Goal: Task Accomplishment & Management: Manage account settings

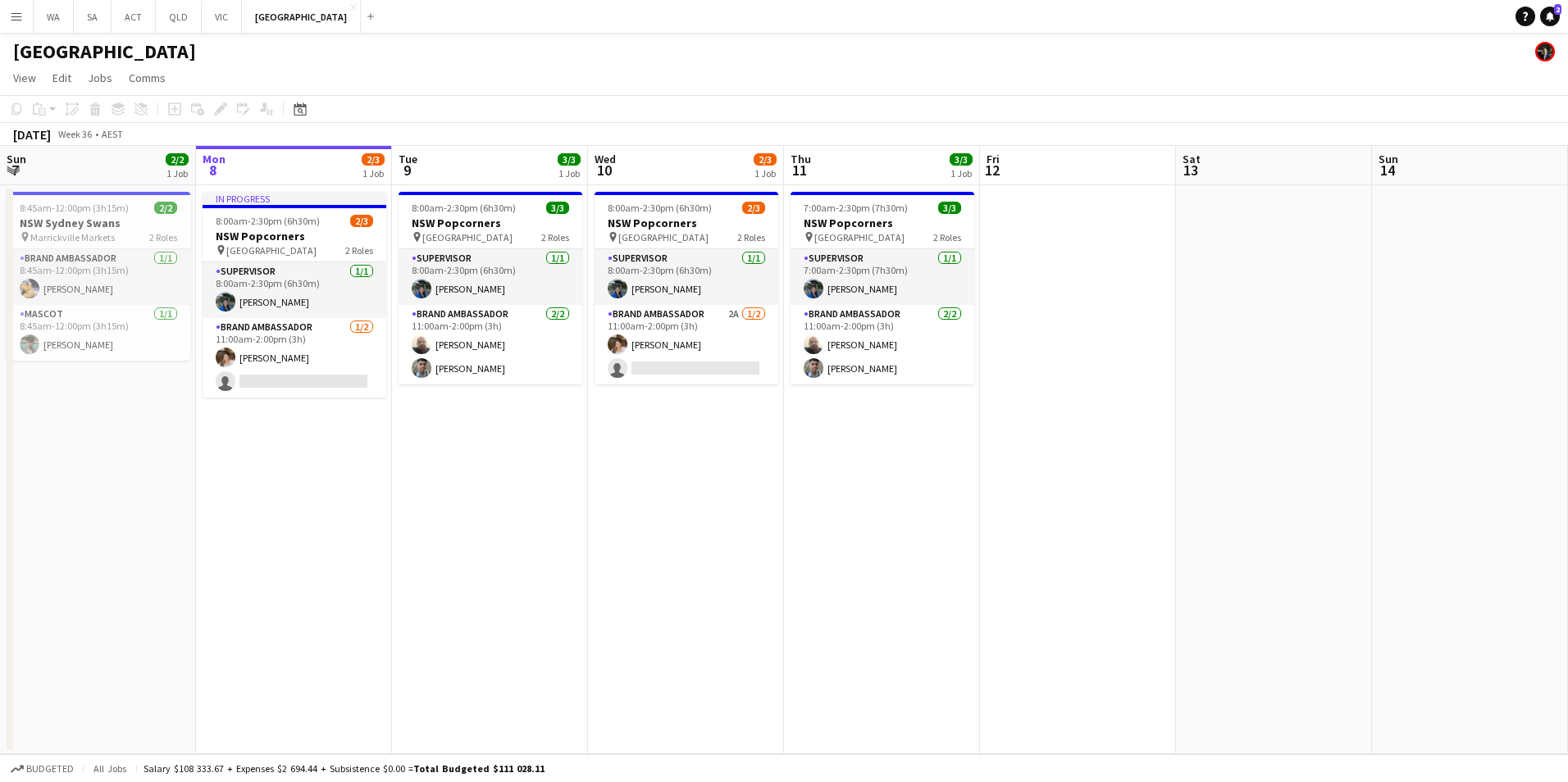
scroll to position [0, 437]
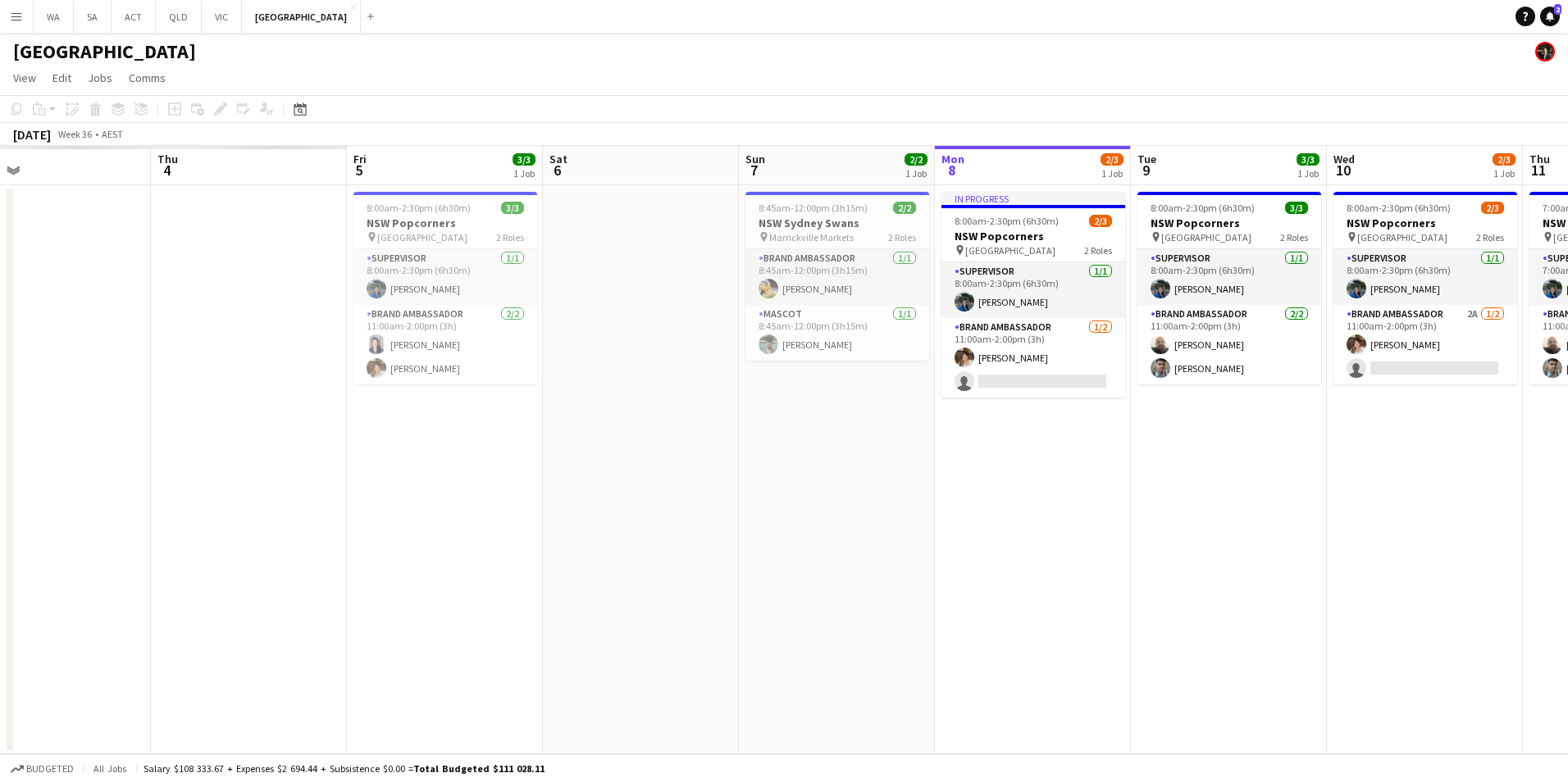
drag, startPoint x: 497, startPoint y: 552, endPoint x: 1236, endPoint y: 600, distance: 740.6
click at [1236, 600] on app-calendar-viewport "Mon 1 Tue 2 Wed 3 Thu 4 Fri 5 3/3 1 Job Sat 6 Sun 7 2/2 1 Job Mon 8 2/3 1 Job T…" at bounding box center [784, 449] width 1568 height 608
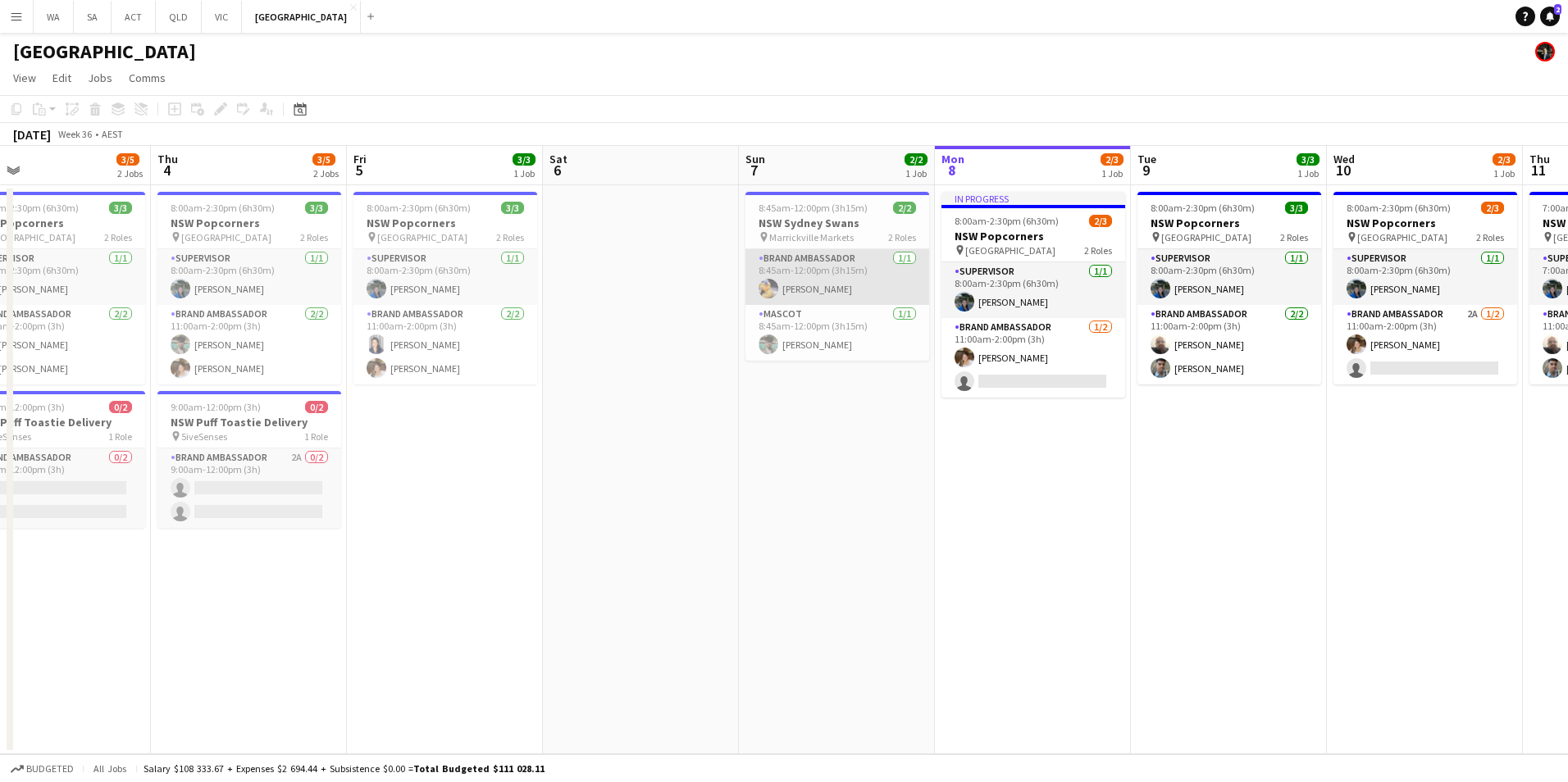
click at [839, 285] on app-card-role "Brand Ambassador [DATE] 8:45am-12:00pm (3h15m) [PERSON_NAME]" at bounding box center [837, 278] width 183 height 56
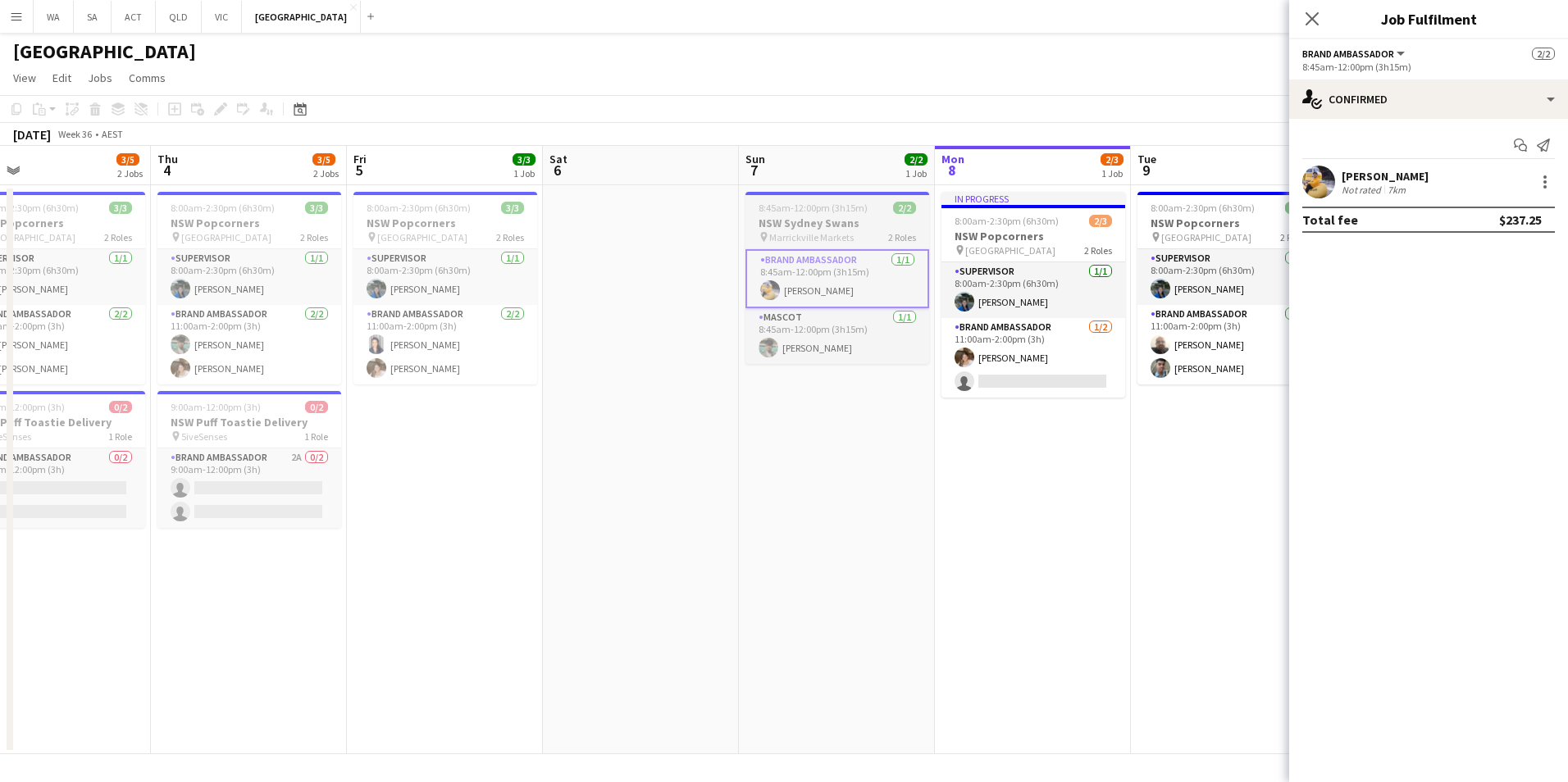
click at [836, 210] on span "8:45am-12:00pm (3h15m)" at bounding box center [813, 208] width 109 height 12
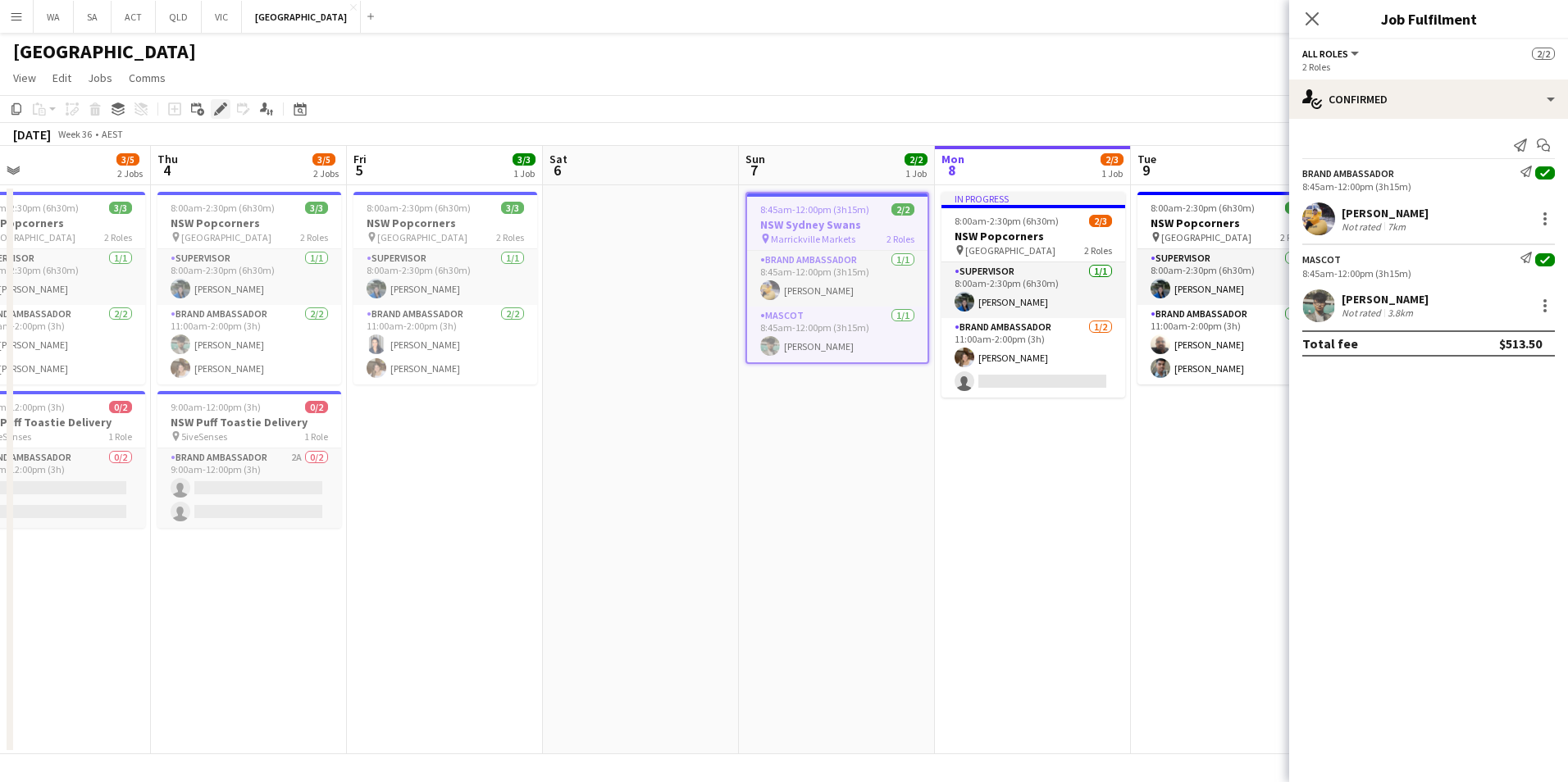
click at [224, 107] on icon at bounding box center [220, 109] width 9 height 9
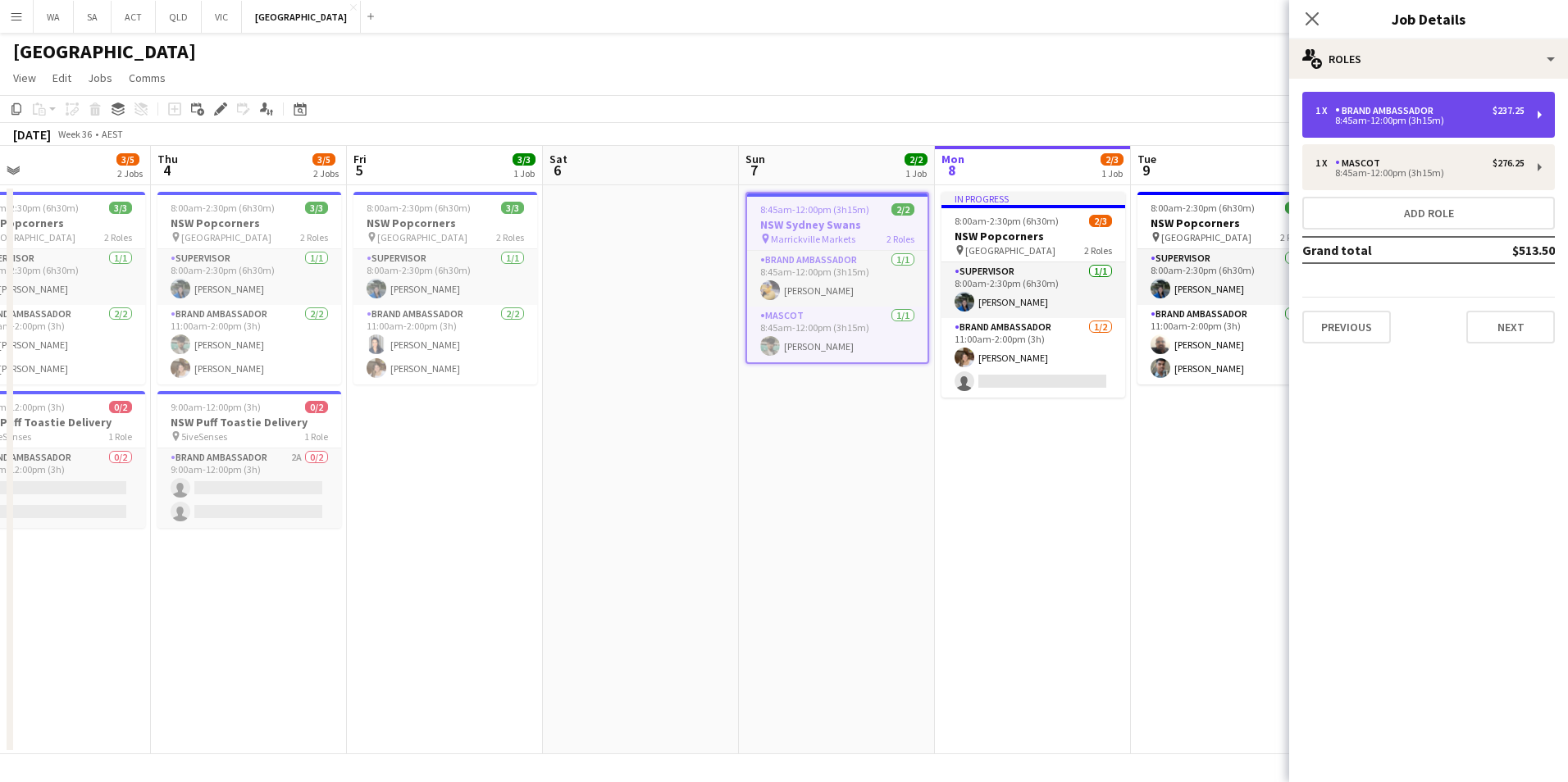
click at [1409, 115] on div "Brand Ambassador" at bounding box center [1387, 110] width 105 height 11
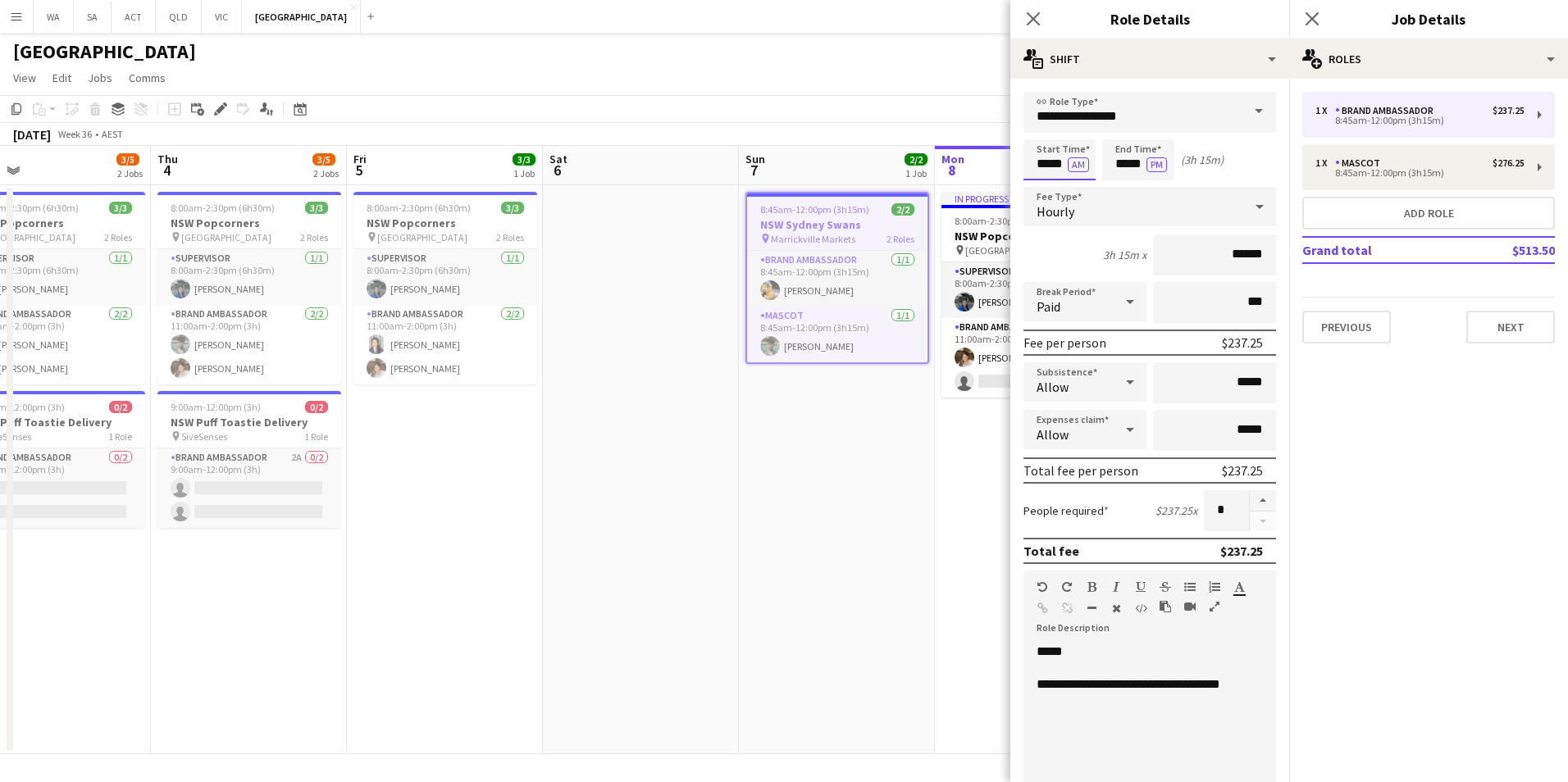
click at [1062, 166] on body "Menu Boards Boards Boards All jobs Status Workforce Workforce My Workforce Recr…" at bounding box center [784, 391] width 1568 height 782
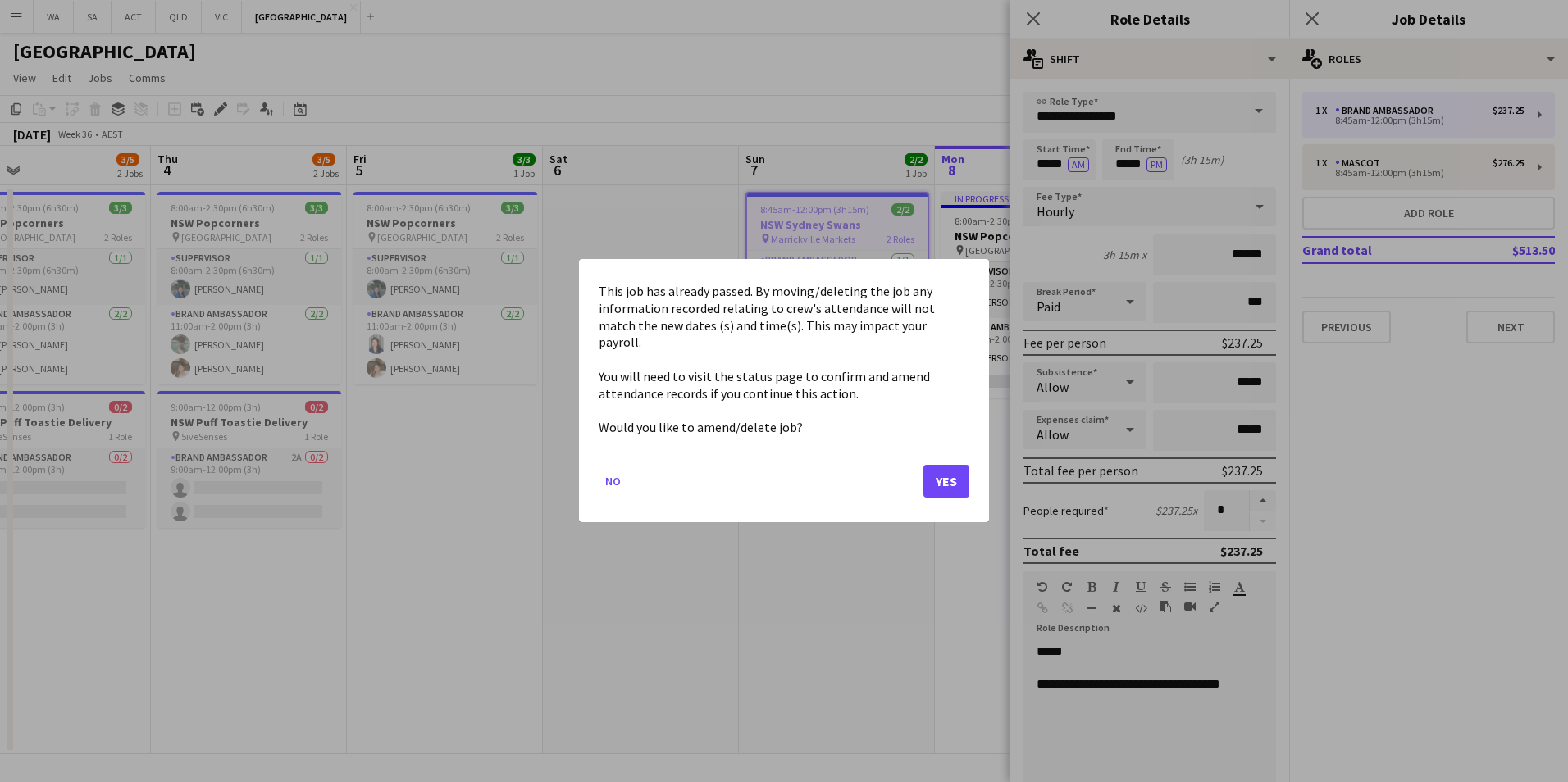
click at [1062, 166] on div at bounding box center [784, 391] width 1568 height 782
click at [946, 470] on button "Yes" at bounding box center [946, 483] width 46 height 33
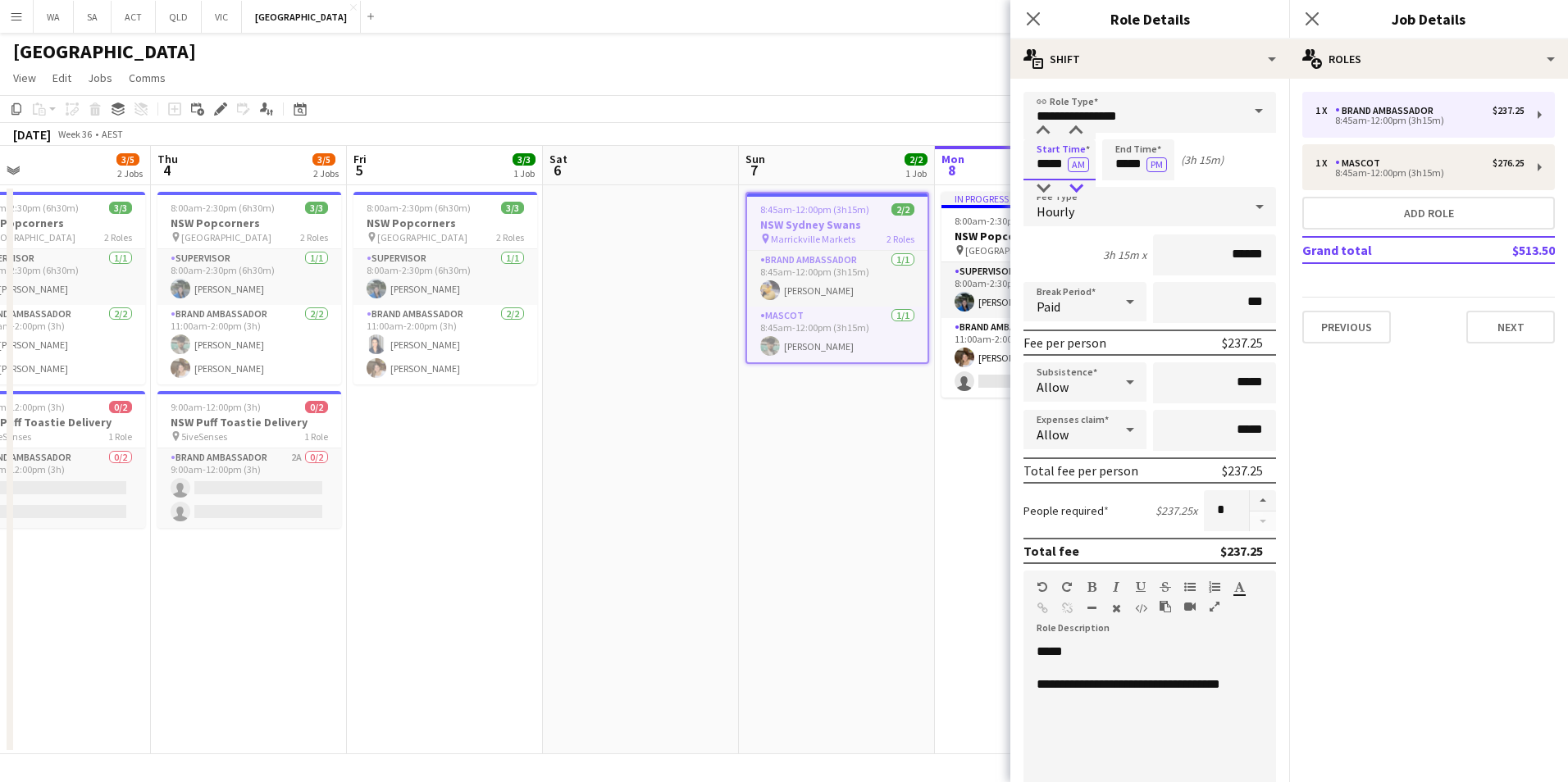
click at [1077, 194] on div at bounding box center [1076, 189] width 33 height 17
click at [1072, 182] on div at bounding box center [1076, 189] width 33 height 17
type input "*****"
click at [1079, 127] on div at bounding box center [1076, 131] width 33 height 17
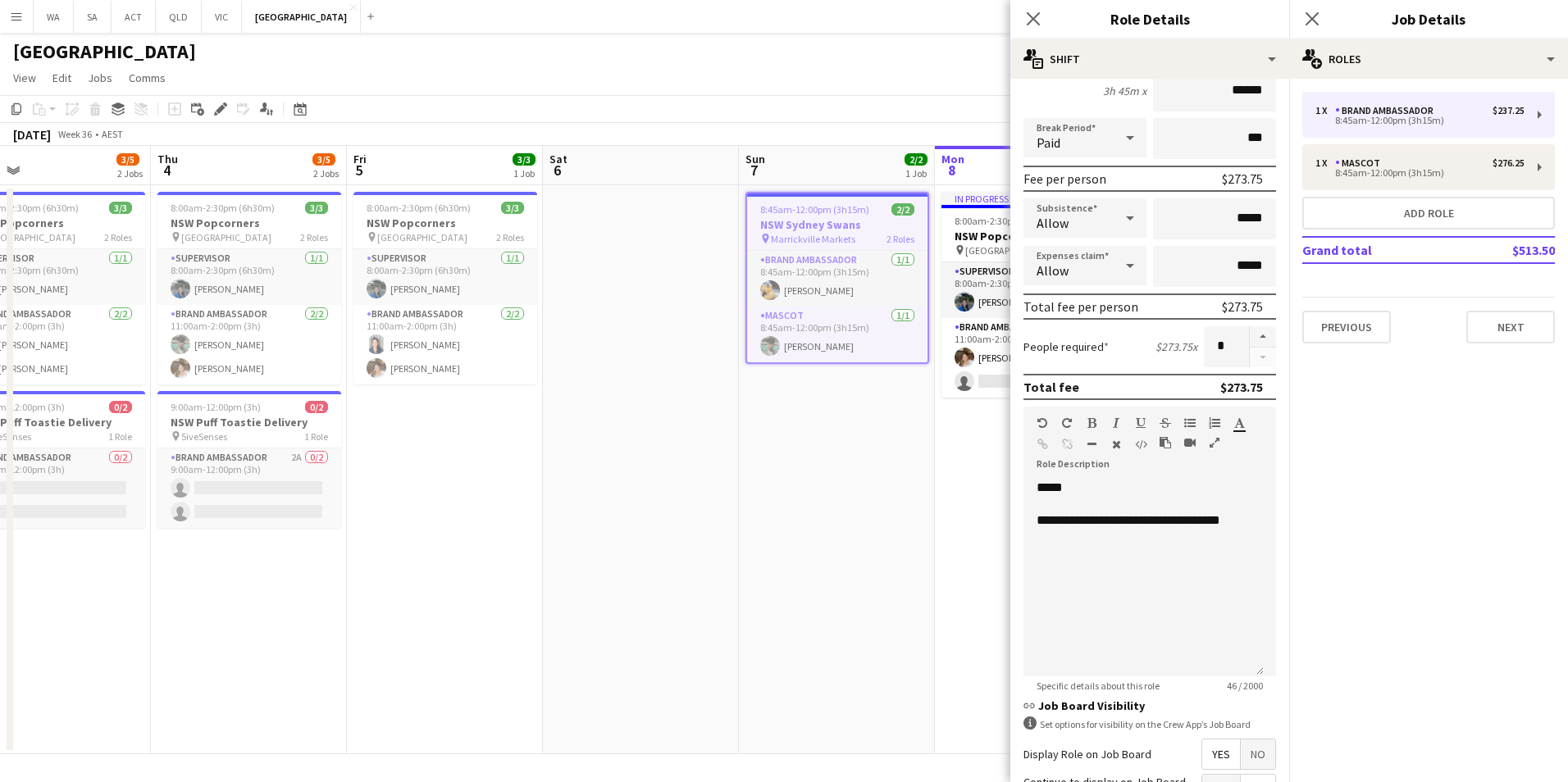
scroll to position [329, 0]
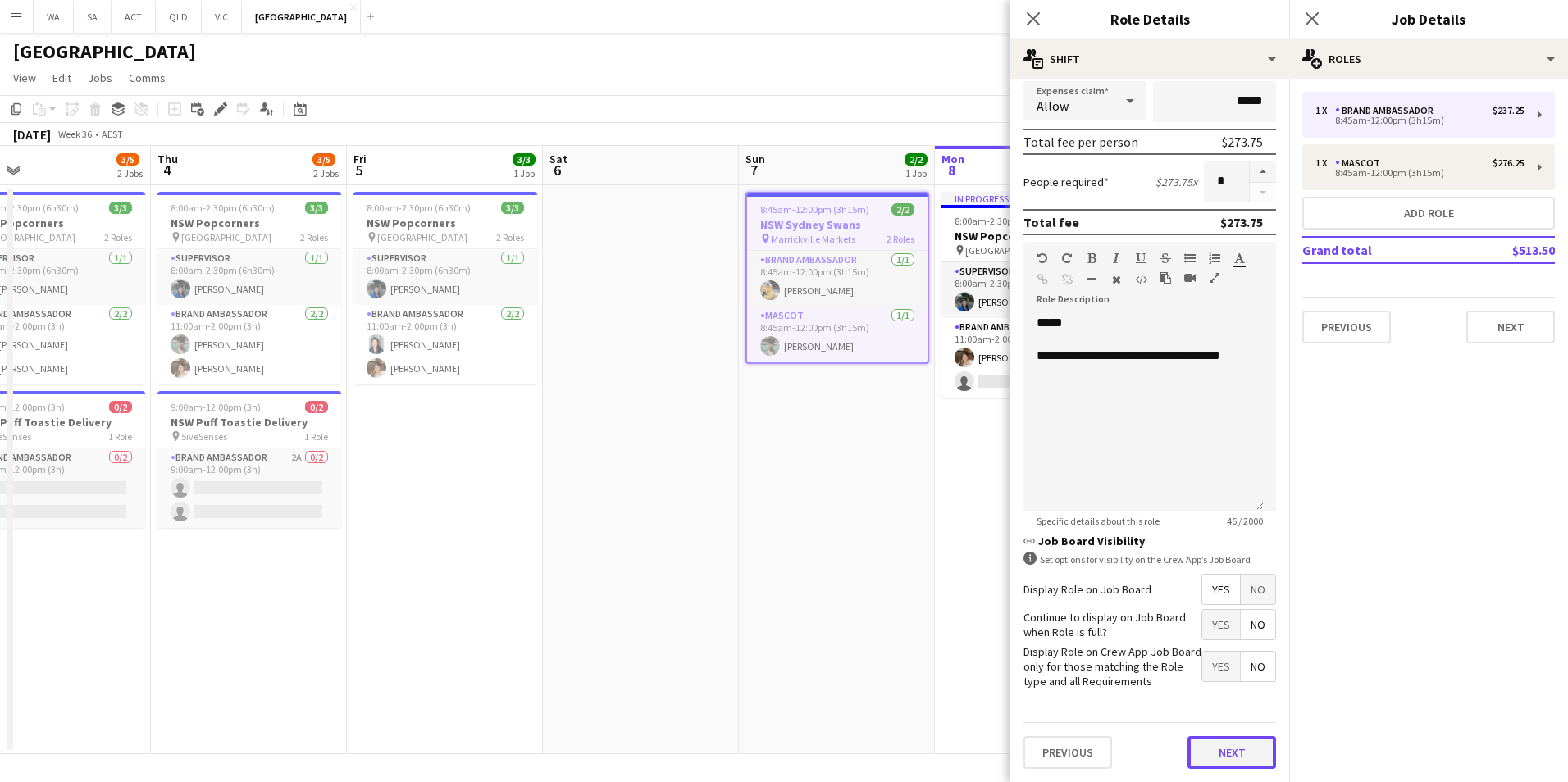
click at [1235, 737] on button "Next" at bounding box center [1231, 753] width 88 height 33
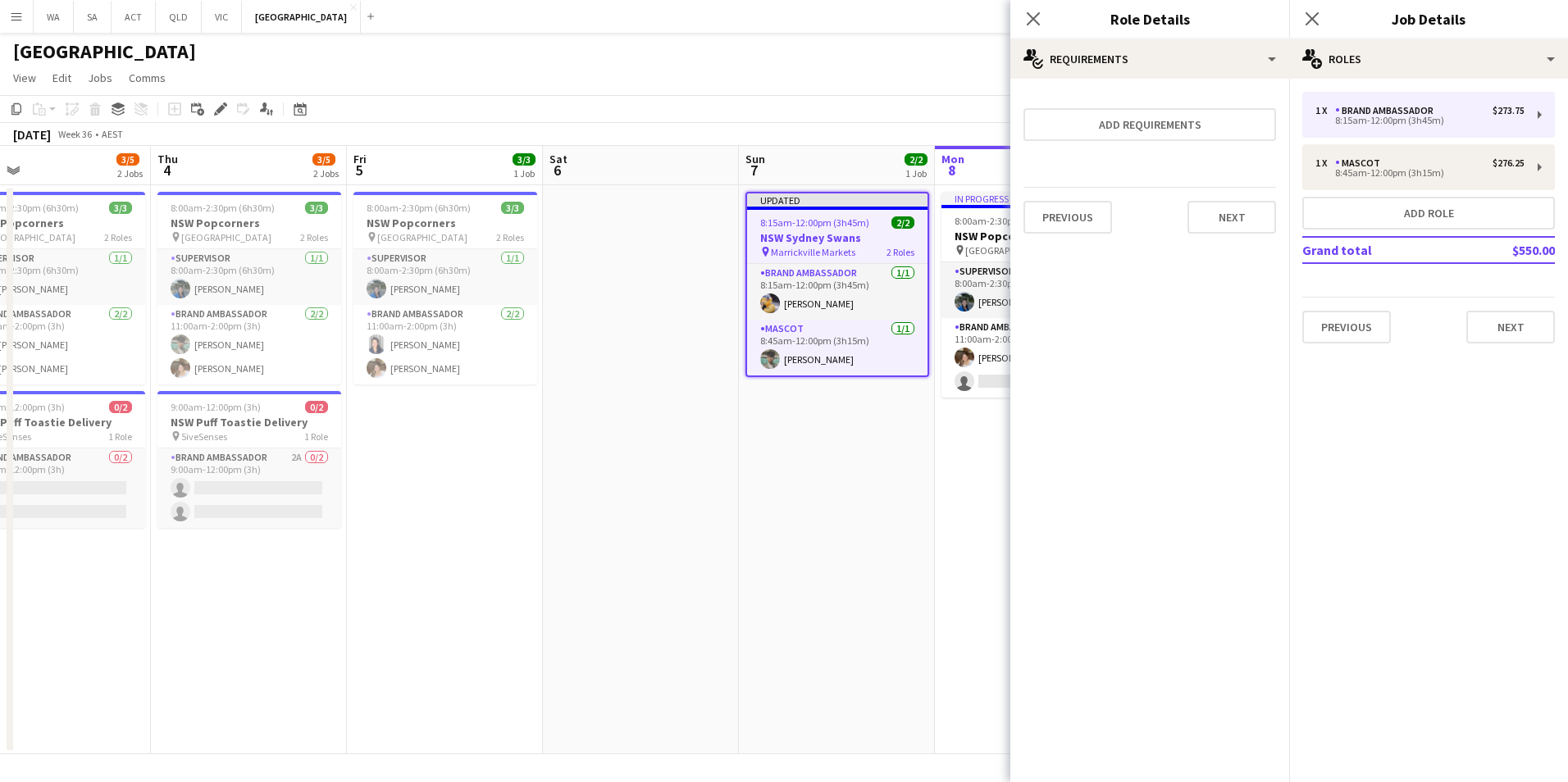
scroll to position [0, 0]
click at [1233, 199] on div "Previous Next" at bounding box center [1149, 216] width 252 height 60
click at [1242, 224] on button "Next" at bounding box center [1231, 217] width 88 height 33
click at [1246, 213] on button "Finish" at bounding box center [1245, 220] width 61 height 33
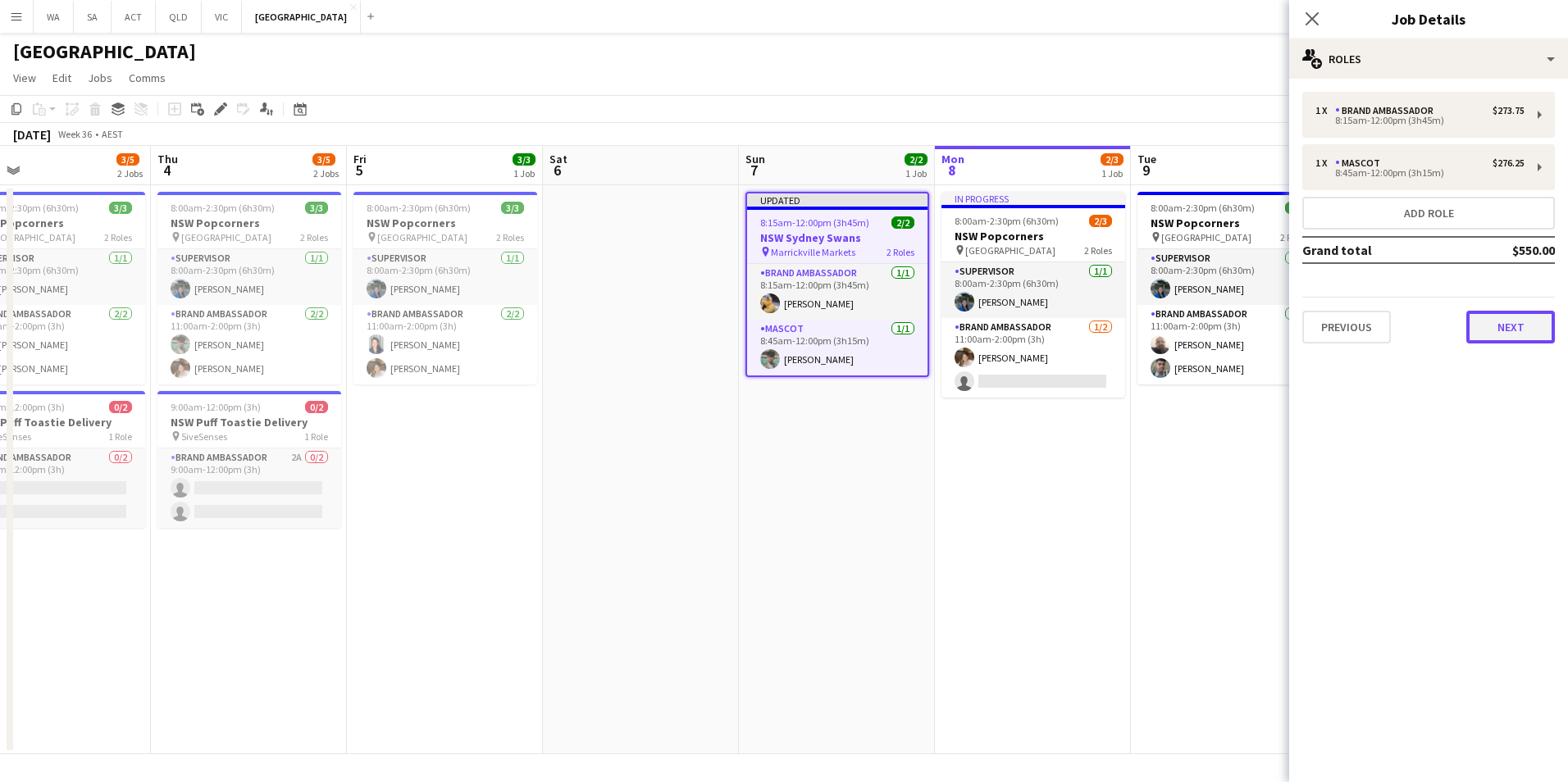
click at [1530, 325] on button "Next" at bounding box center [1510, 327] width 88 height 33
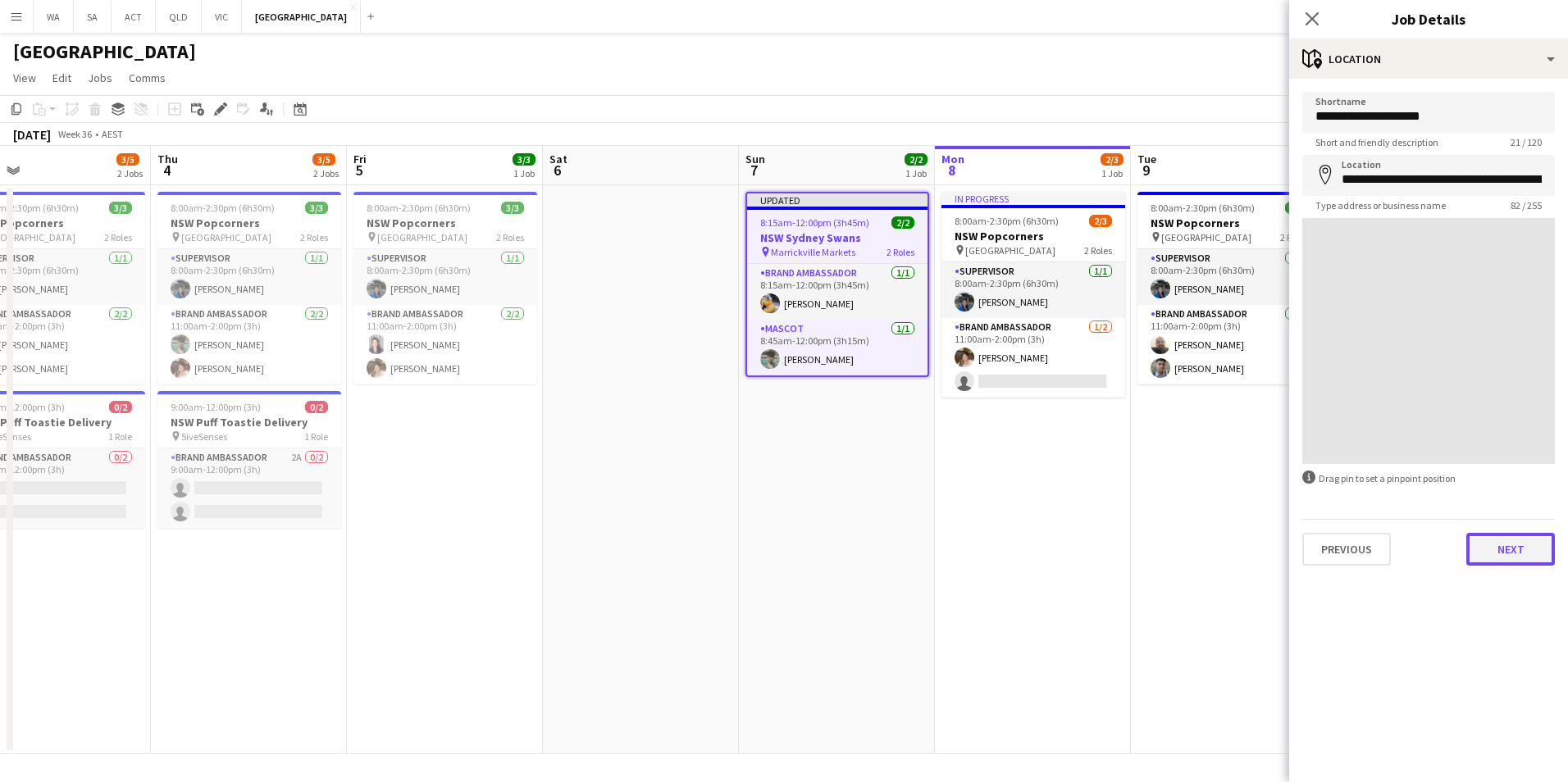
click at [1512, 546] on button "Next" at bounding box center [1510, 550] width 88 height 33
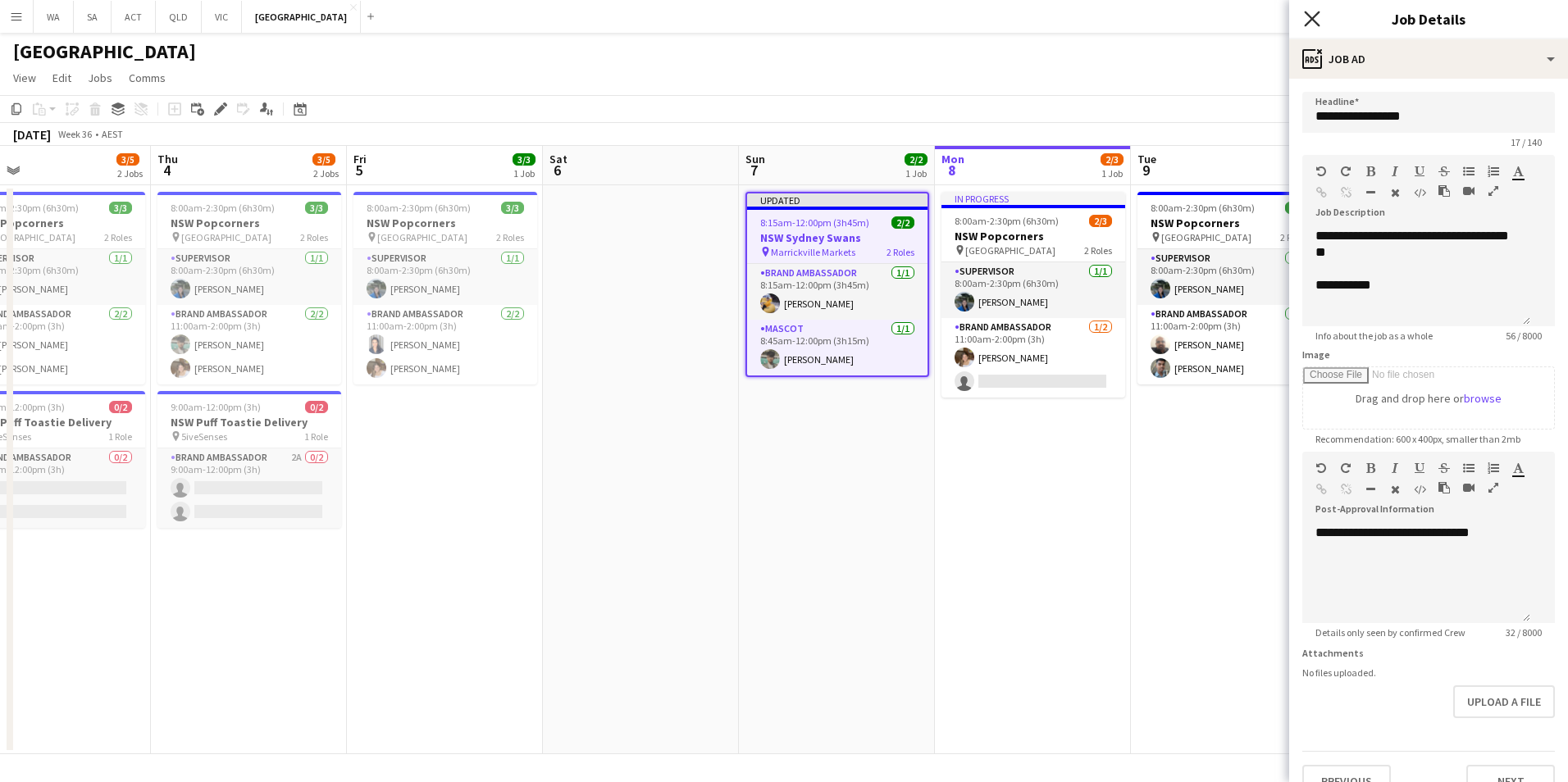
click at [1311, 19] on icon at bounding box center [1312, 18] width 16 height 16
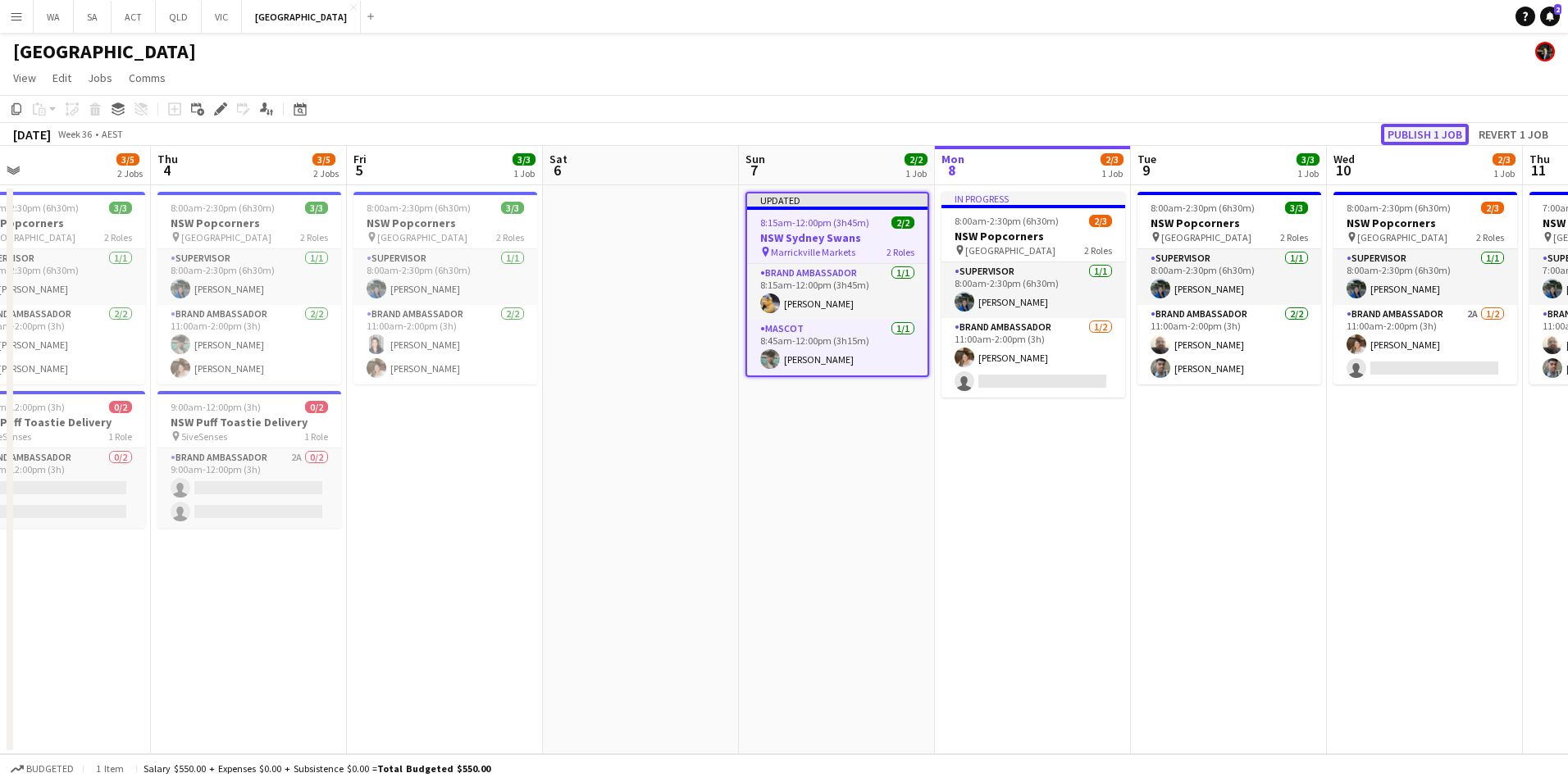
click at [1445, 128] on button "Publish 1 job" at bounding box center [1425, 134] width 88 height 21
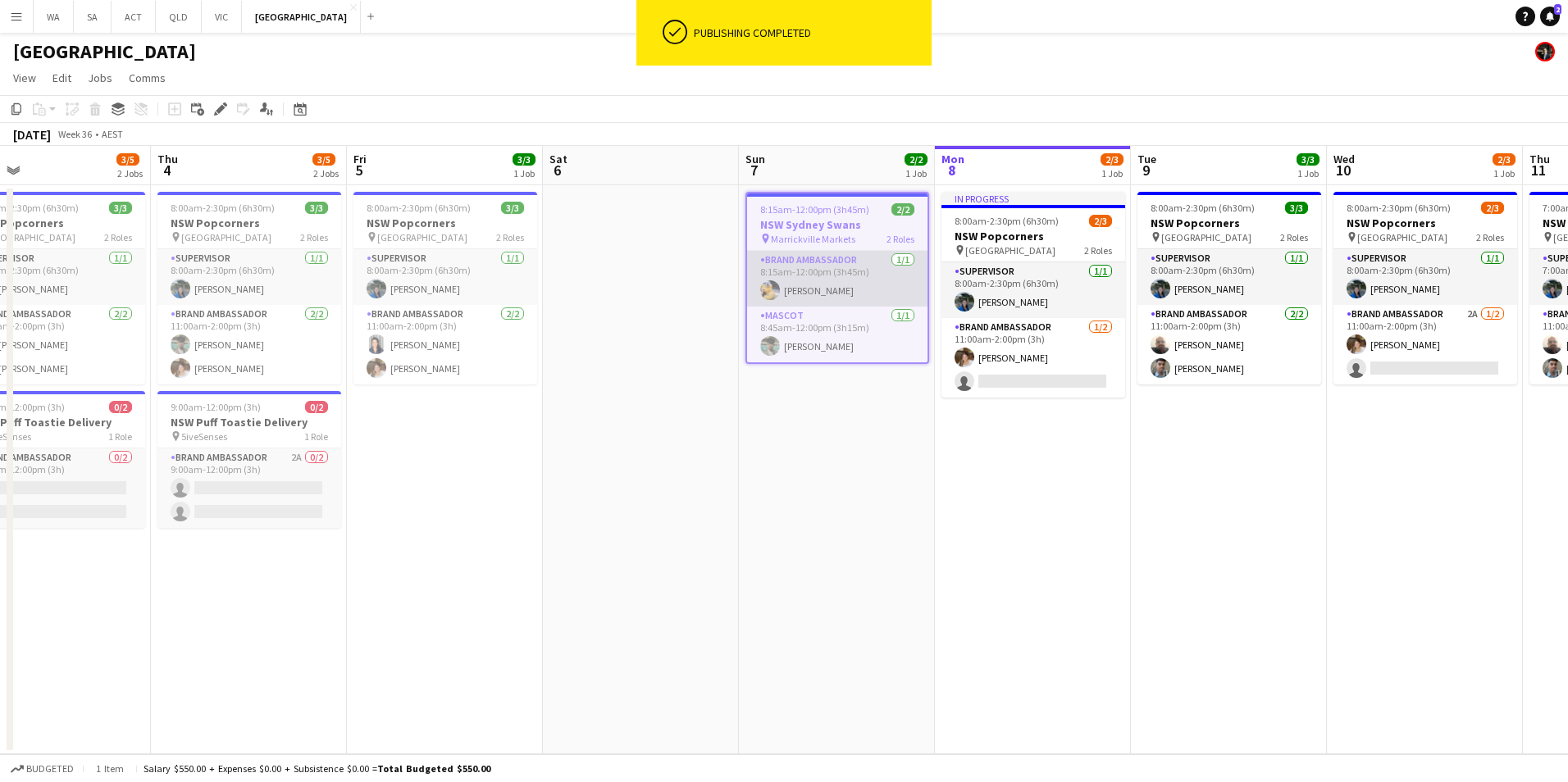
click at [842, 279] on app-card-role "Brand Ambassador [DATE] 8:15am-12:00pm (3h45m) [PERSON_NAME]" at bounding box center [837, 278] width 181 height 56
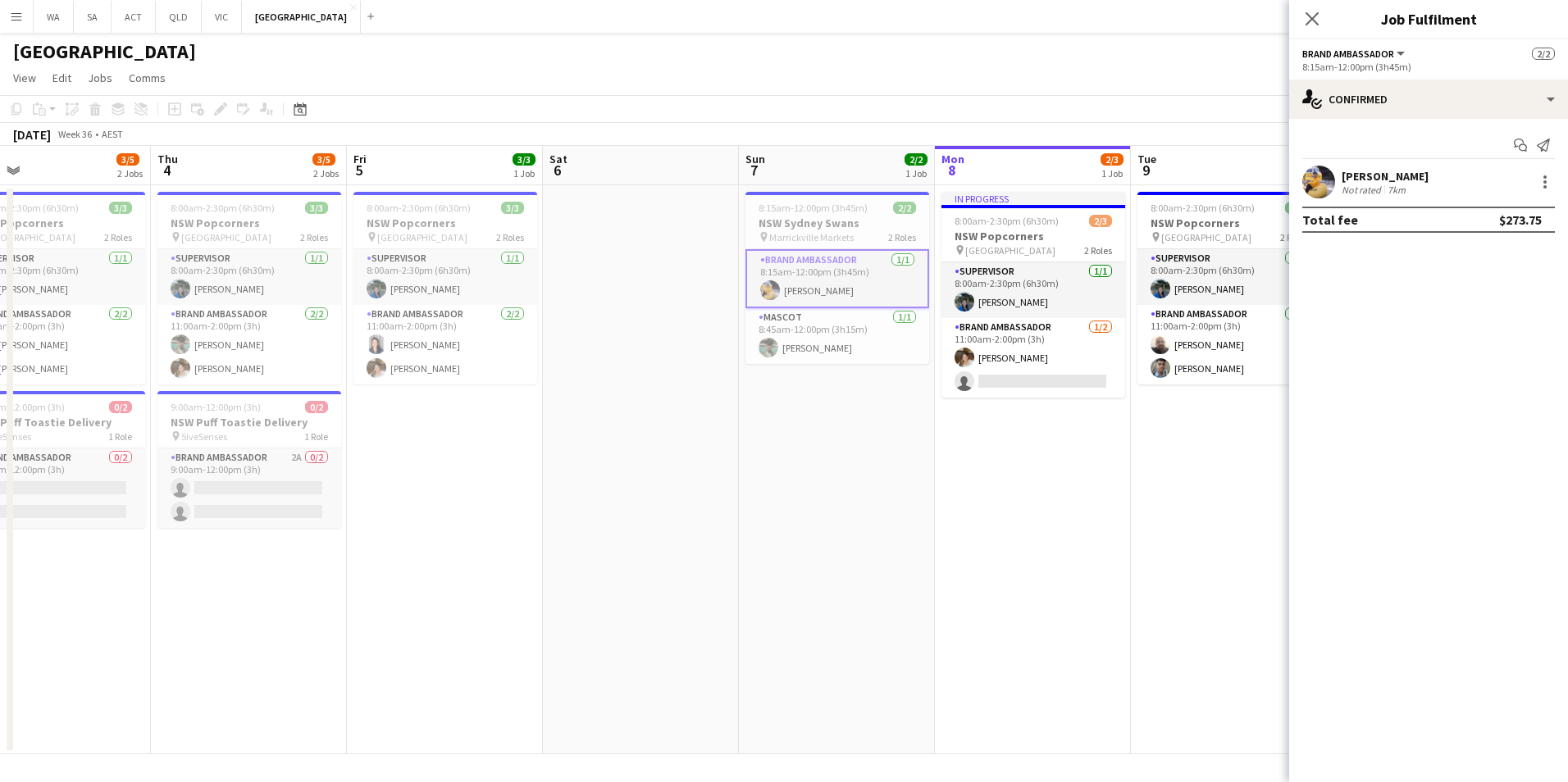
click at [1323, 22] on div "Close pop-in" at bounding box center [1312, 18] width 46 height 38
click at [1313, 16] on icon "Close pop-in" at bounding box center [1312, 18] width 16 height 16
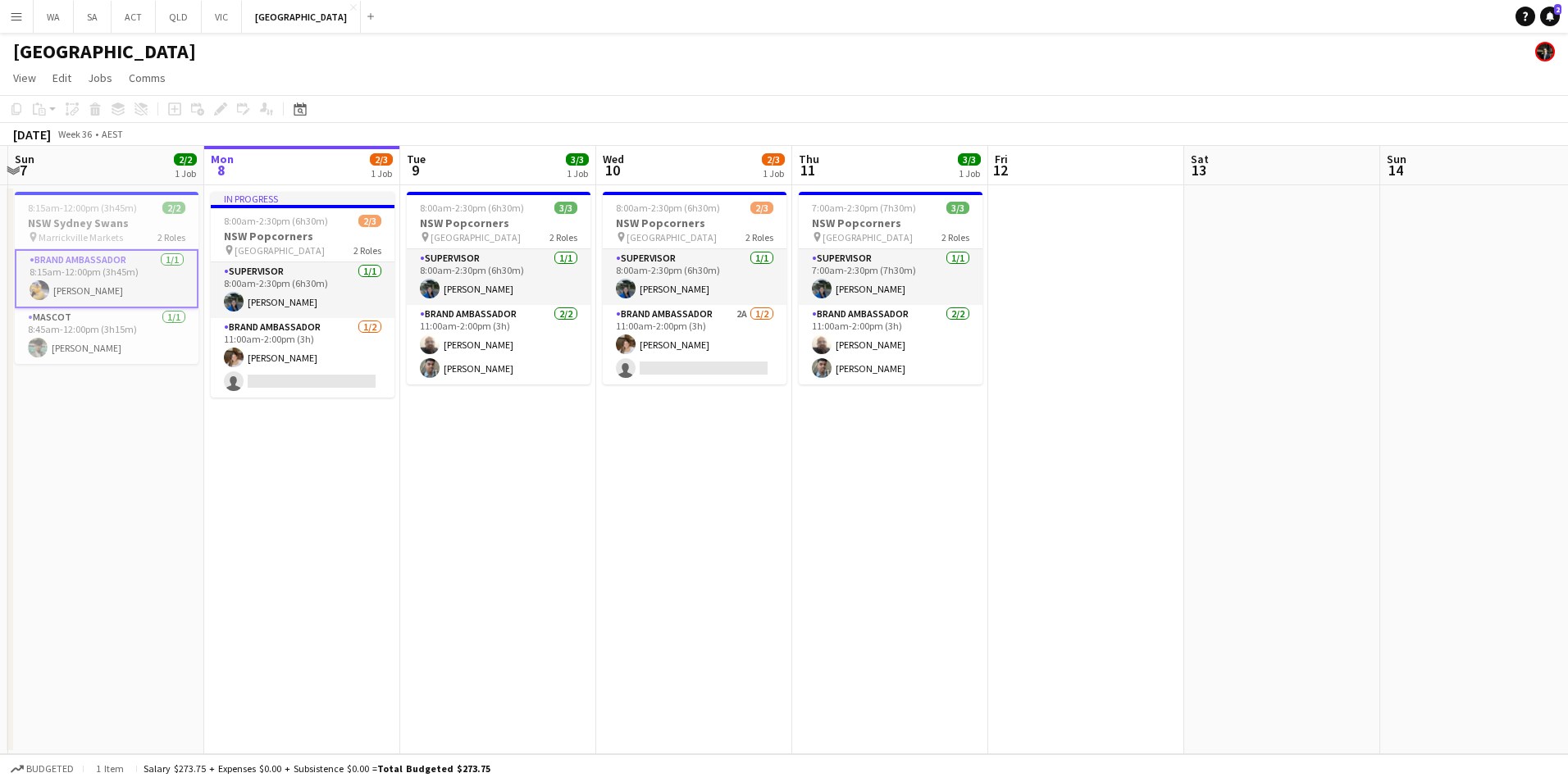
drag, startPoint x: 824, startPoint y: 574, endPoint x: 83, endPoint y: 524, distance: 742.7
click at [83, 524] on app-calendar-viewport "Thu 4 3/5 2 Jobs Fri 5 3/3 1 Job Sat 6 Sun 7 2/2 1 Job Mon 8 2/3 1 Job Tue 9 3/…" at bounding box center [784, 449] width 1568 height 608
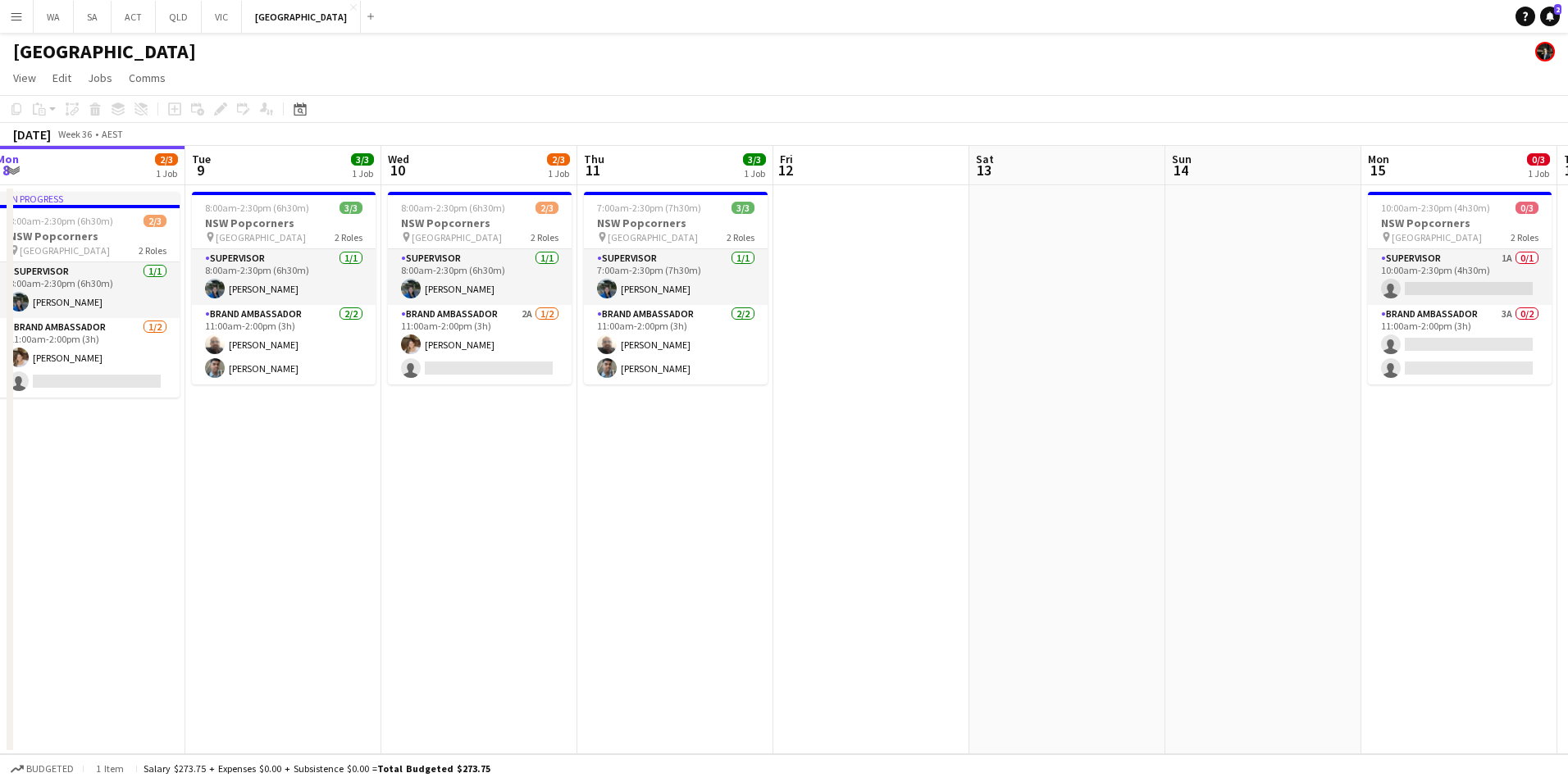
drag, startPoint x: 829, startPoint y: 534, endPoint x: 601, endPoint y: 535, distance: 228.0
click at [601, 535] on app-calendar-viewport "Fri 5 3/3 1 Job Sat 6 Sun 7 2/2 1 Job Mon 8 2/3 1 Job Tue 9 3/3 1 Job Wed 10 2/…" at bounding box center [784, 449] width 1568 height 608
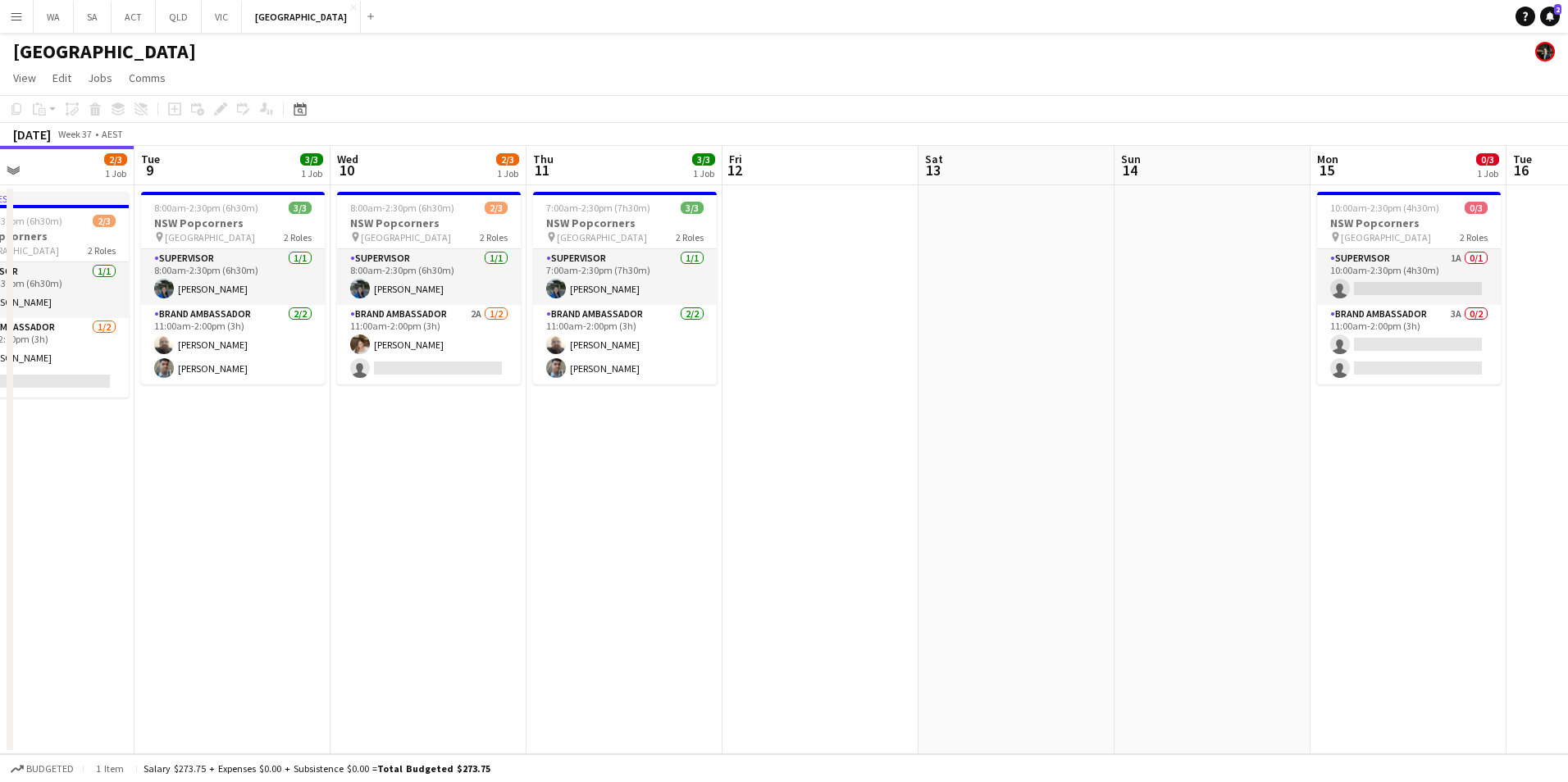
scroll to position [0, 351]
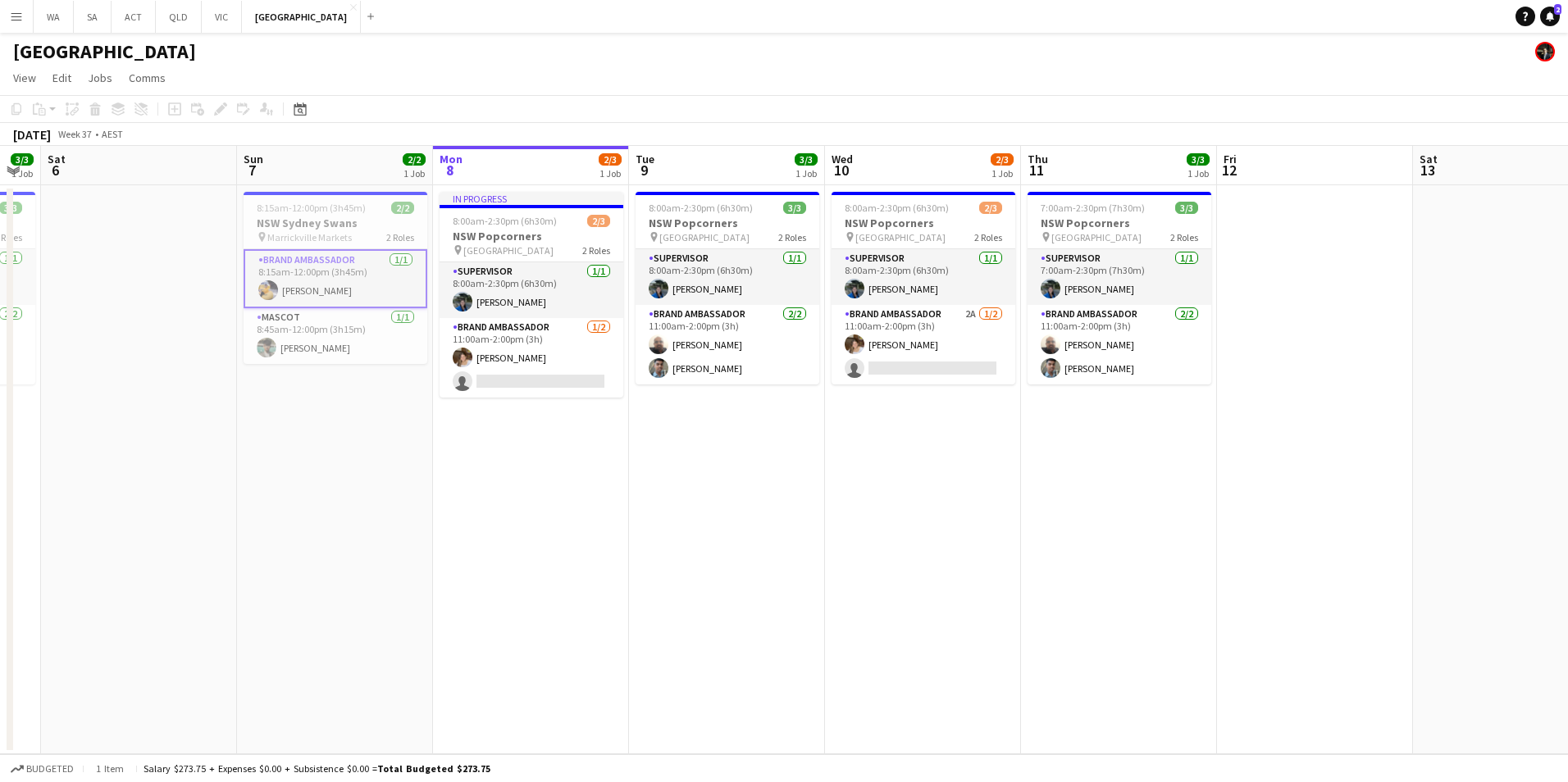
drag, startPoint x: 738, startPoint y: 630, endPoint x: 1232, endPoint y: 499, distance: 511.1
click at [1232, 499] on app-calendar-viewport "Thu 4 3/5 2 Jobs Fri 5 3/3 1 Job Sat 6 Sun 7 2/2 1 Job Mon 8 2/3 1 Job Tue 9 3/…" at bounding box center [784, 449] width 1568 height 608
click at [318, 265] on app-card-role "Brand Ambassador [DATE] 8:15am-12:00pm (3h45m) [PERSON_NAME]" at bounding box center [335, 279] width 183 height 59
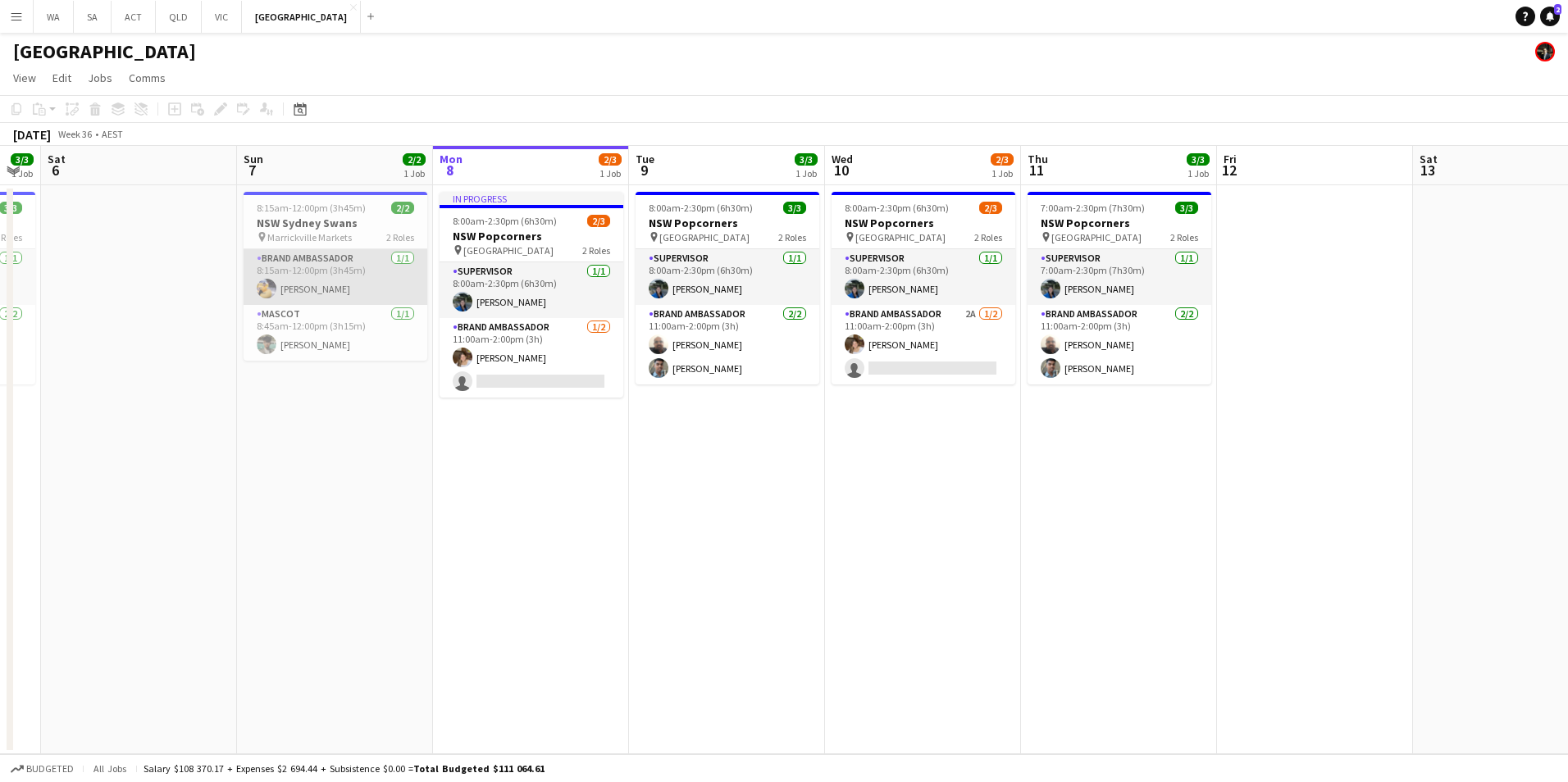
click at [360, 264] on app-card-role "Brand Ambassador [DATE] 8:15am-12:00pm (3h45m) [PERSON_NAME]" at bounding box center [335, 278] width 183 height 56
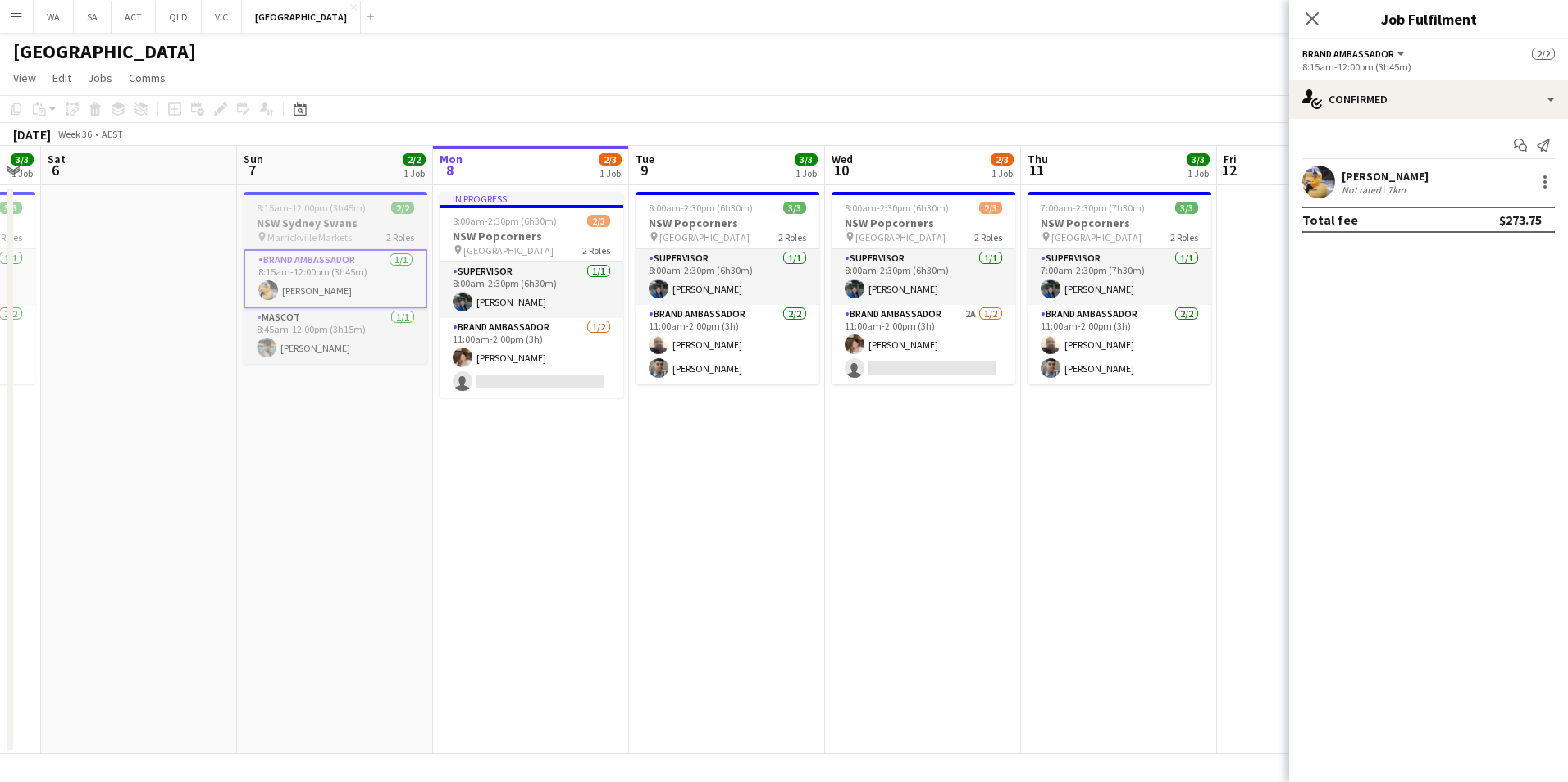
click at [327, 208] on span "8:15am-12:00pm (3h45m)" at bounding box center [311, 208] width 109 height 12
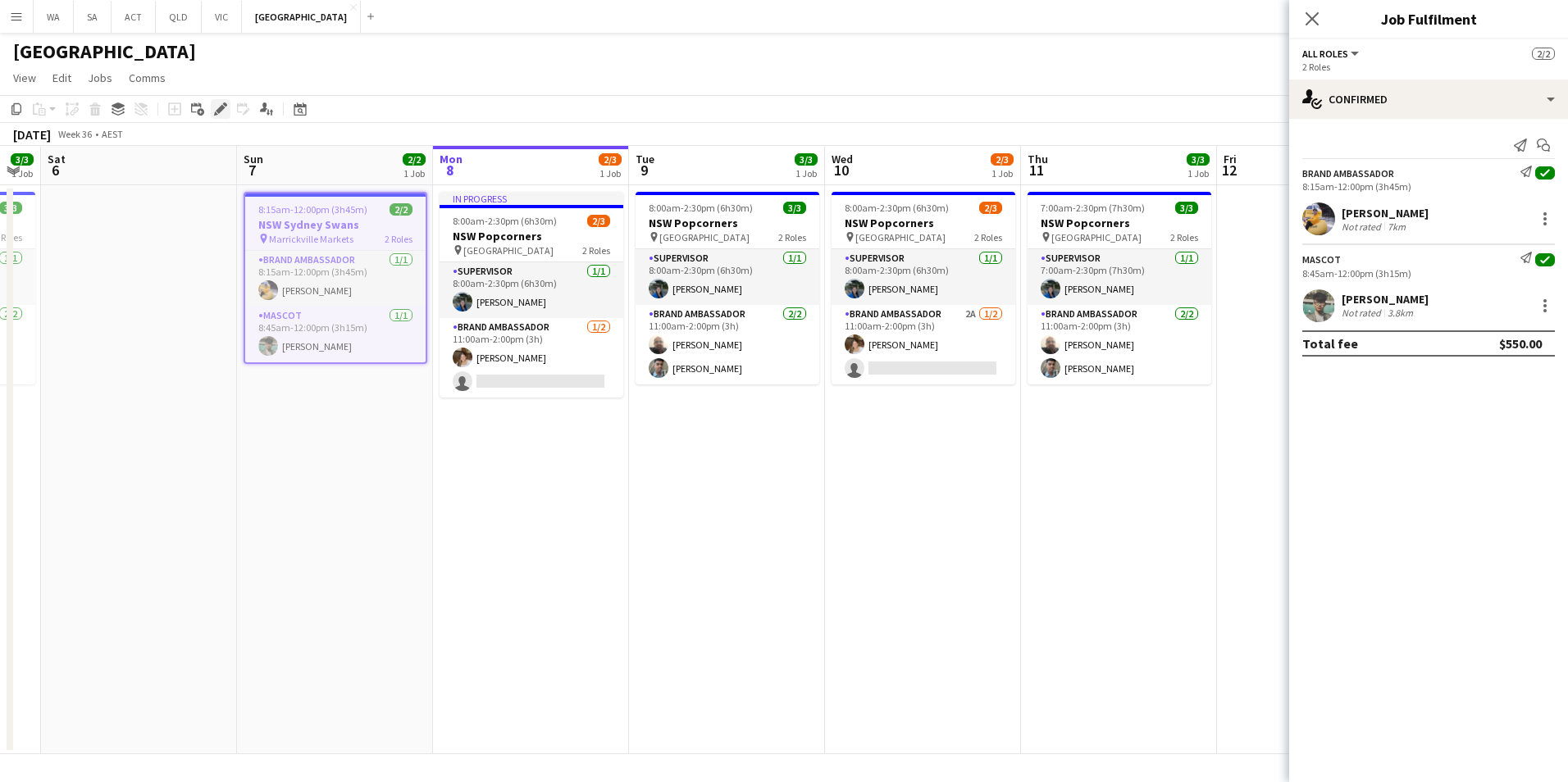
click at [214, 106] on icon "Edit" at bounding box center [220, 108] width 13 height 13
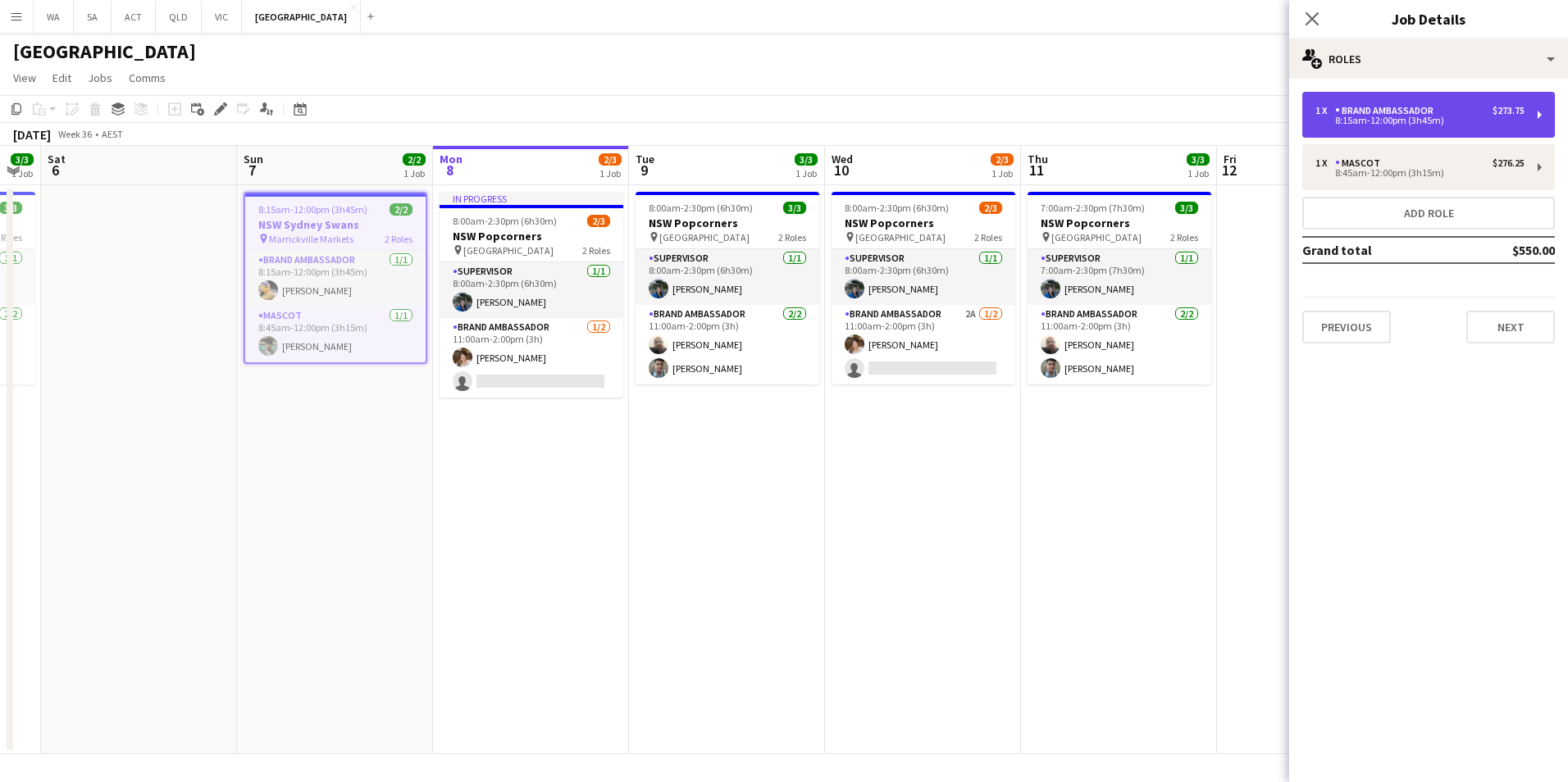
click at [1393, 104] on div "1 x Brand Ambassador $273.75 8:15am-12:00pm (3h45m)" at bounding box center [1428, 114] width 252 height 46
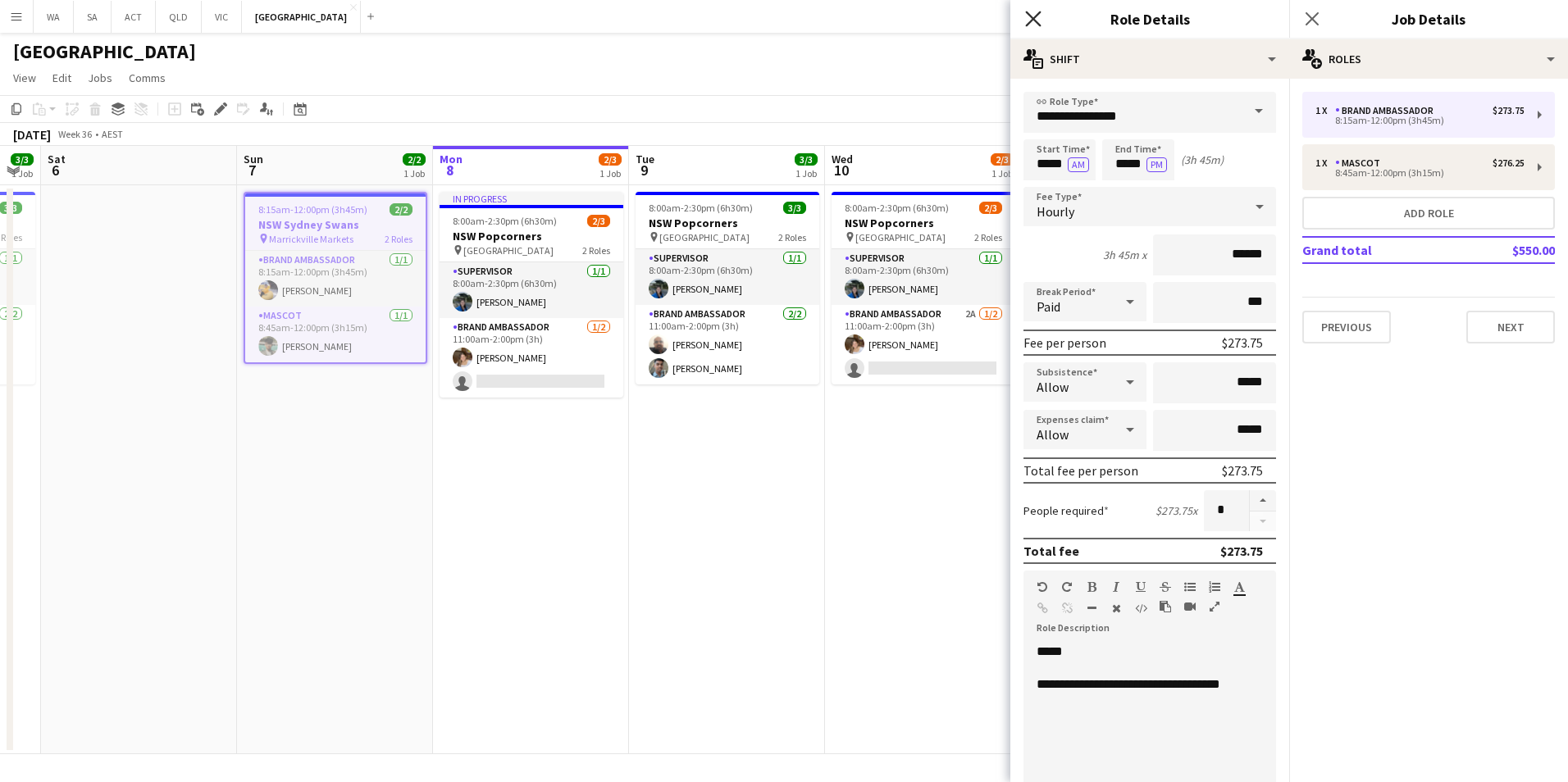
click at [1035, 22] on icon at bounding box center [1033, 18] width 16 height 16
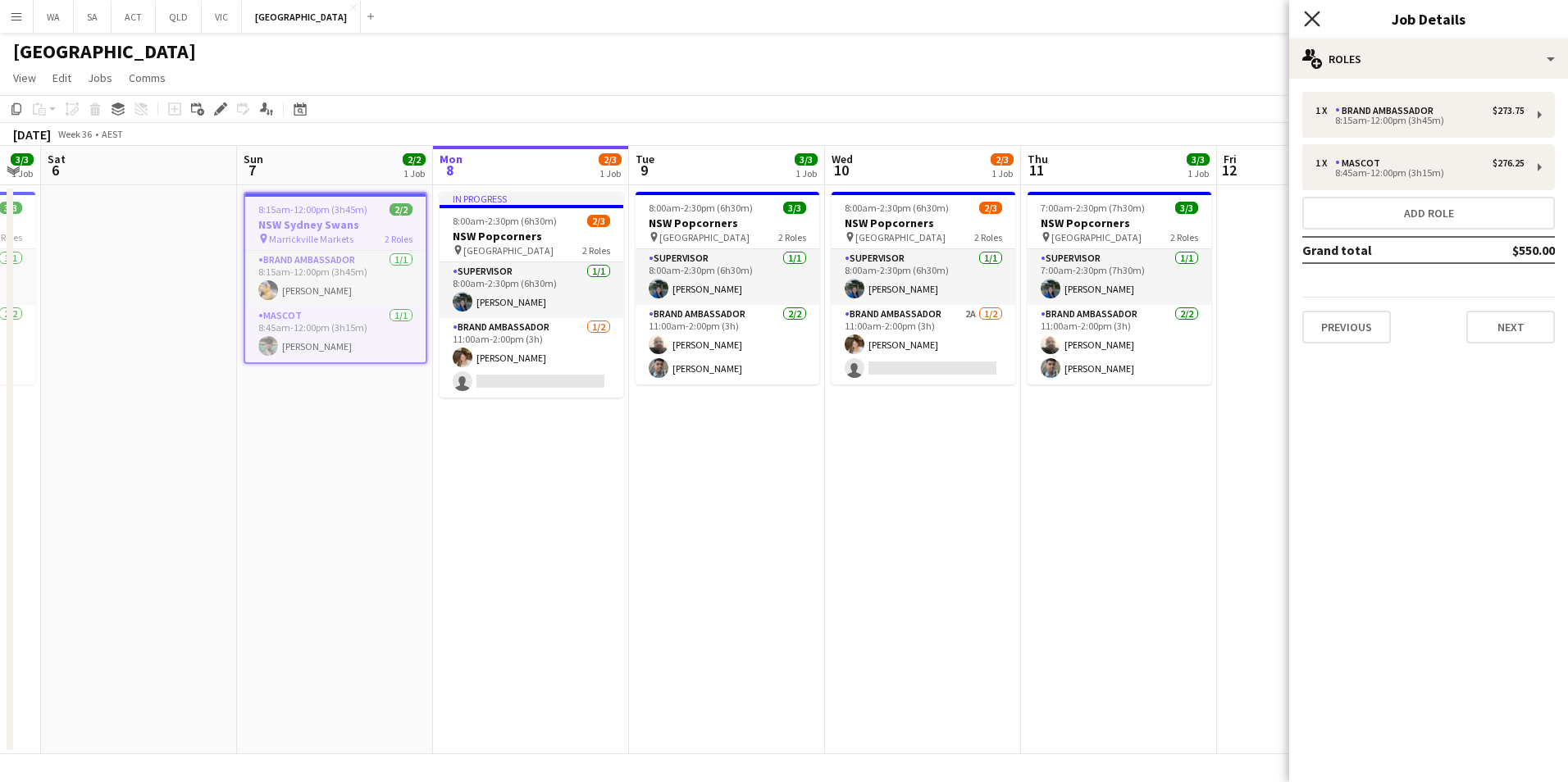
click at [1305, 16] on icon "Close pop-in" at bounding box center [1312, 18] width 16 height 16
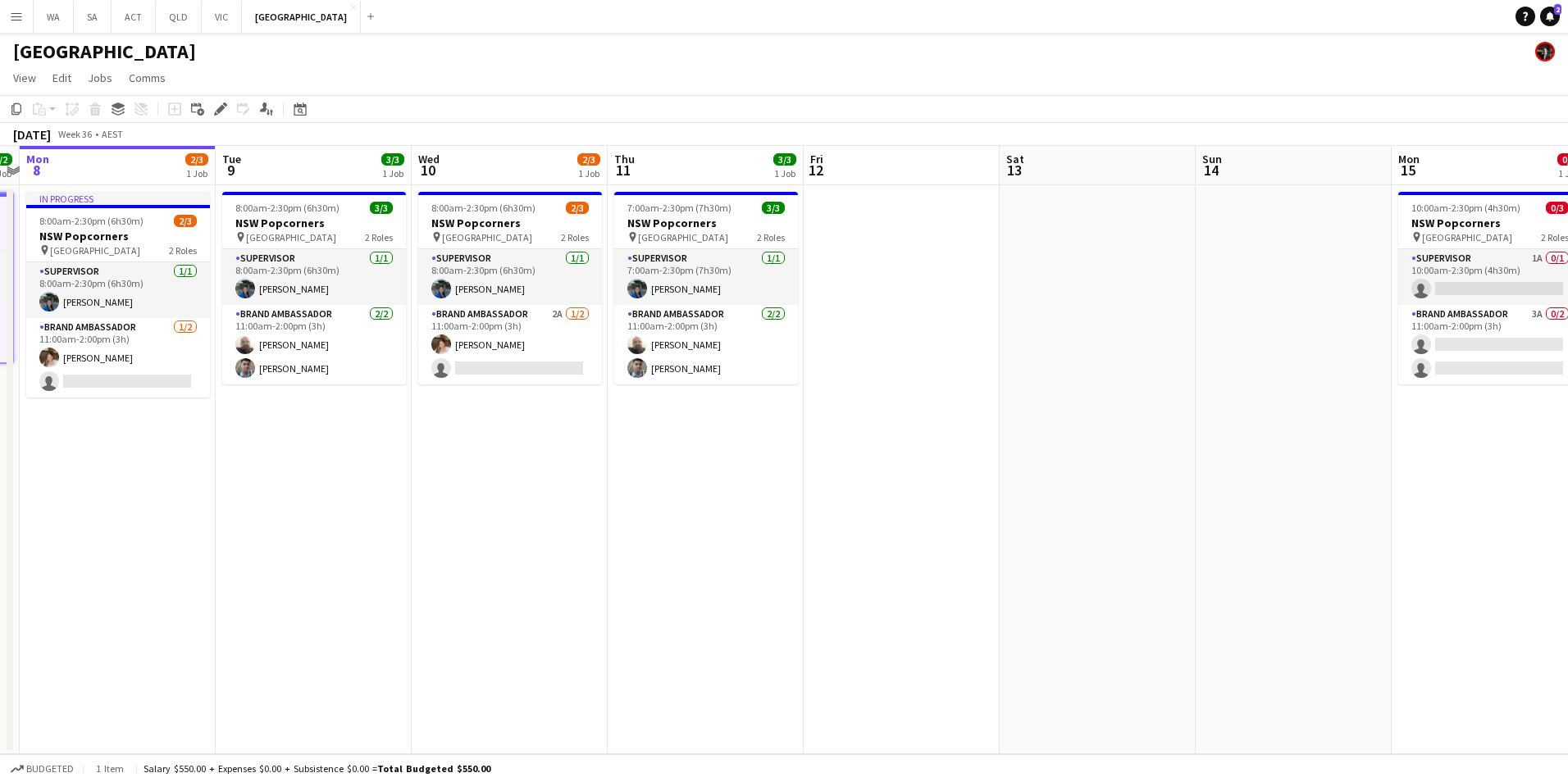
scroll to position [0, 569]
drag, startPoint x: 1172, startPoint y: 538, endPoint x: 757, endPoint y: 512, distance: 415.8
click at [757, 512] on app-calendar-viewport "Fri 5 3/3 1 Job Sat 6 Sun 7 2/2 1 Job Mon 8 2/3 1 Job Tue 9 3/3 1 Job Wed 10 2/…" at bounding box center [784, 449] width 1568 height 608
